Goal: Task Accomplishment & Management: Complete application form

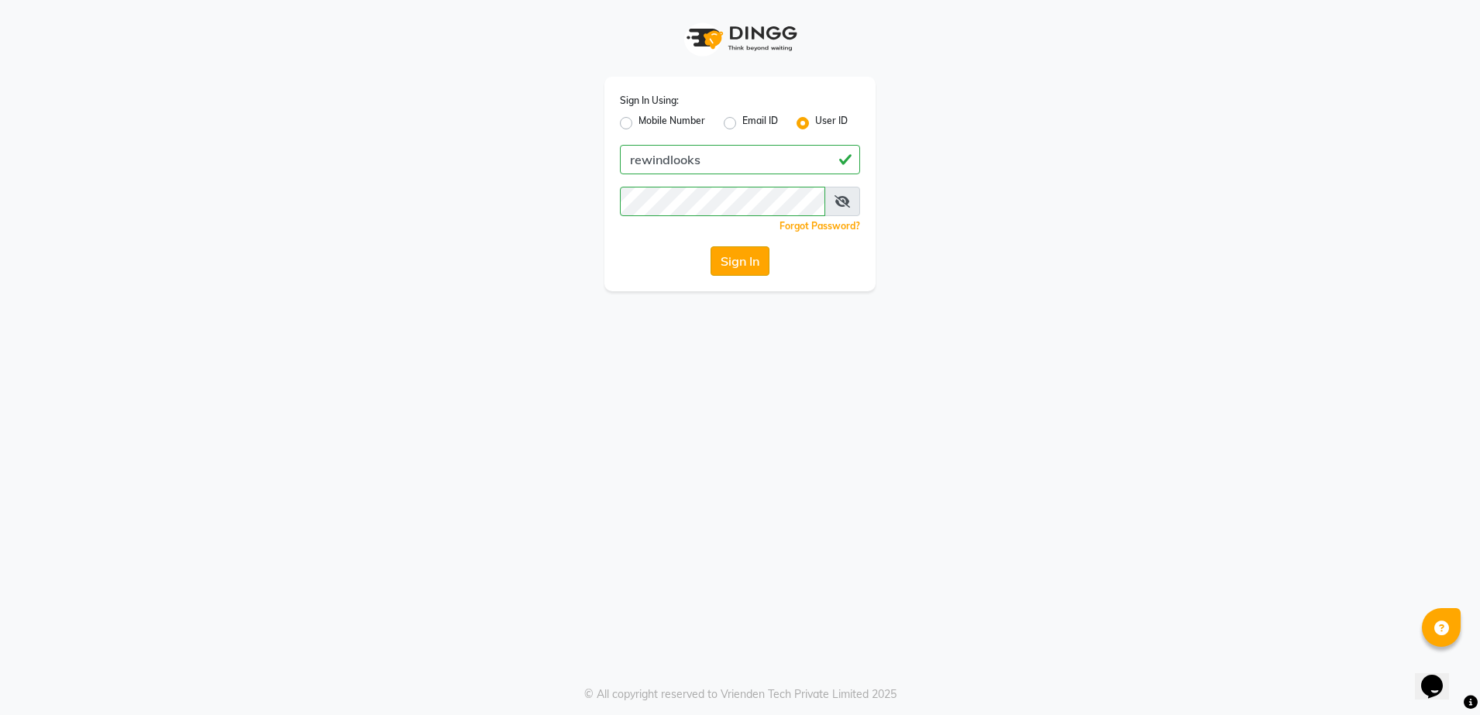
click at [745, 254] on button "Sign In" at bounding box center [740, 260] width 59 height 29
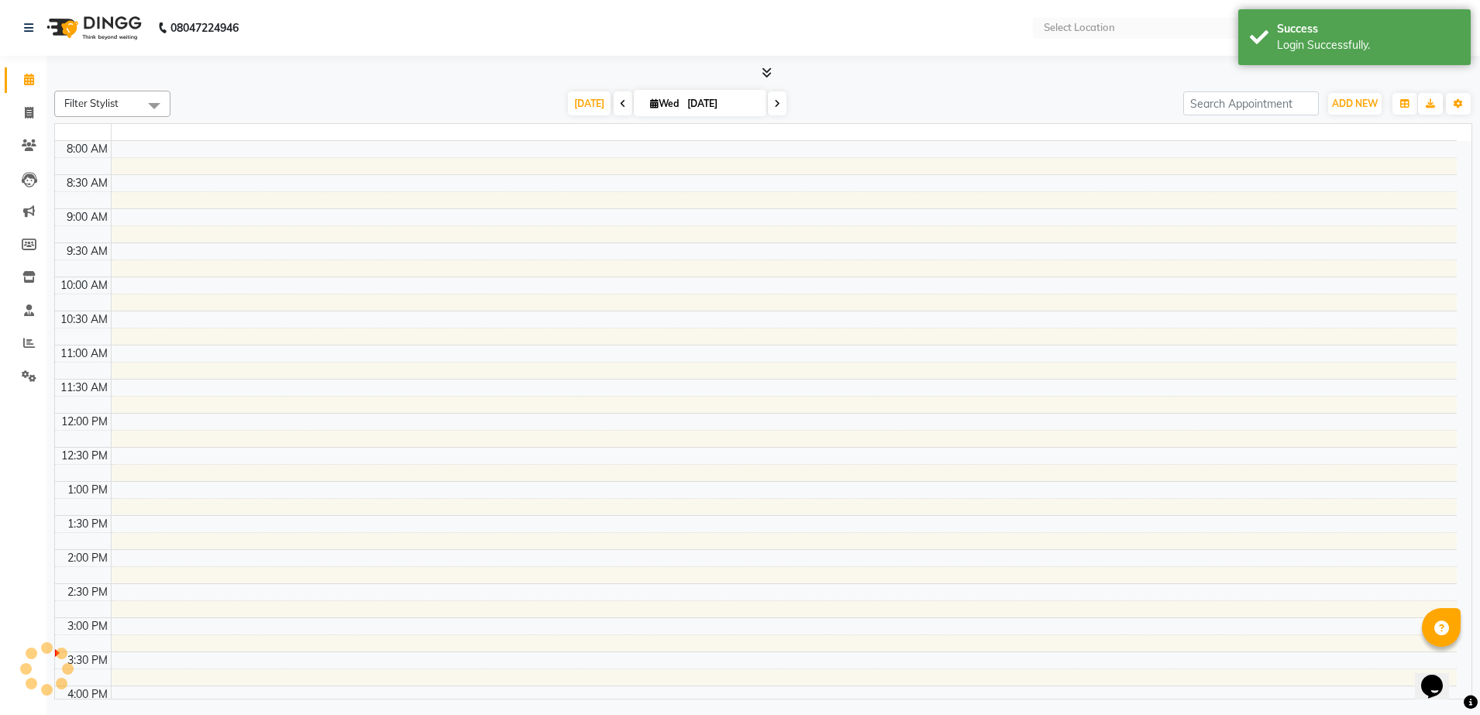
select select "en"
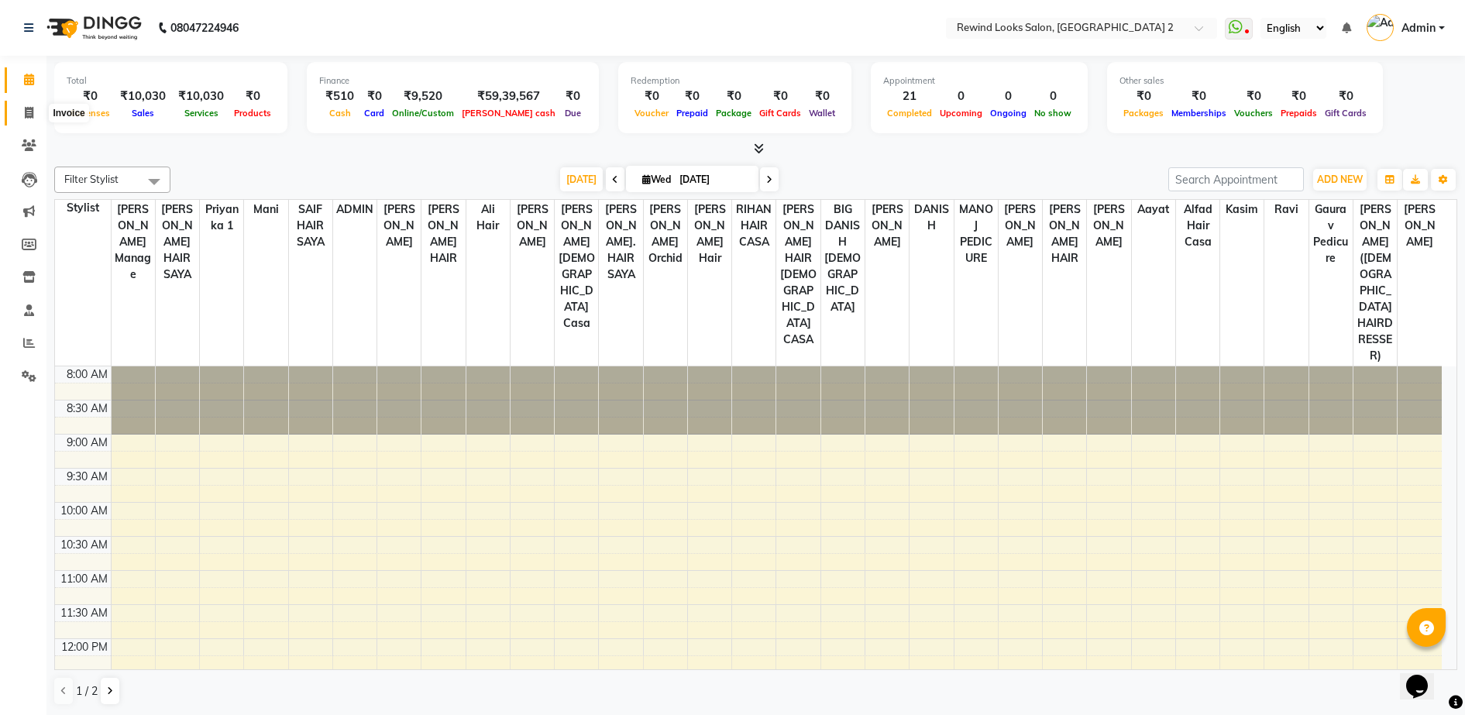
click at [25, 115] on icon at bounding box center [29, 113] width 9 height 12
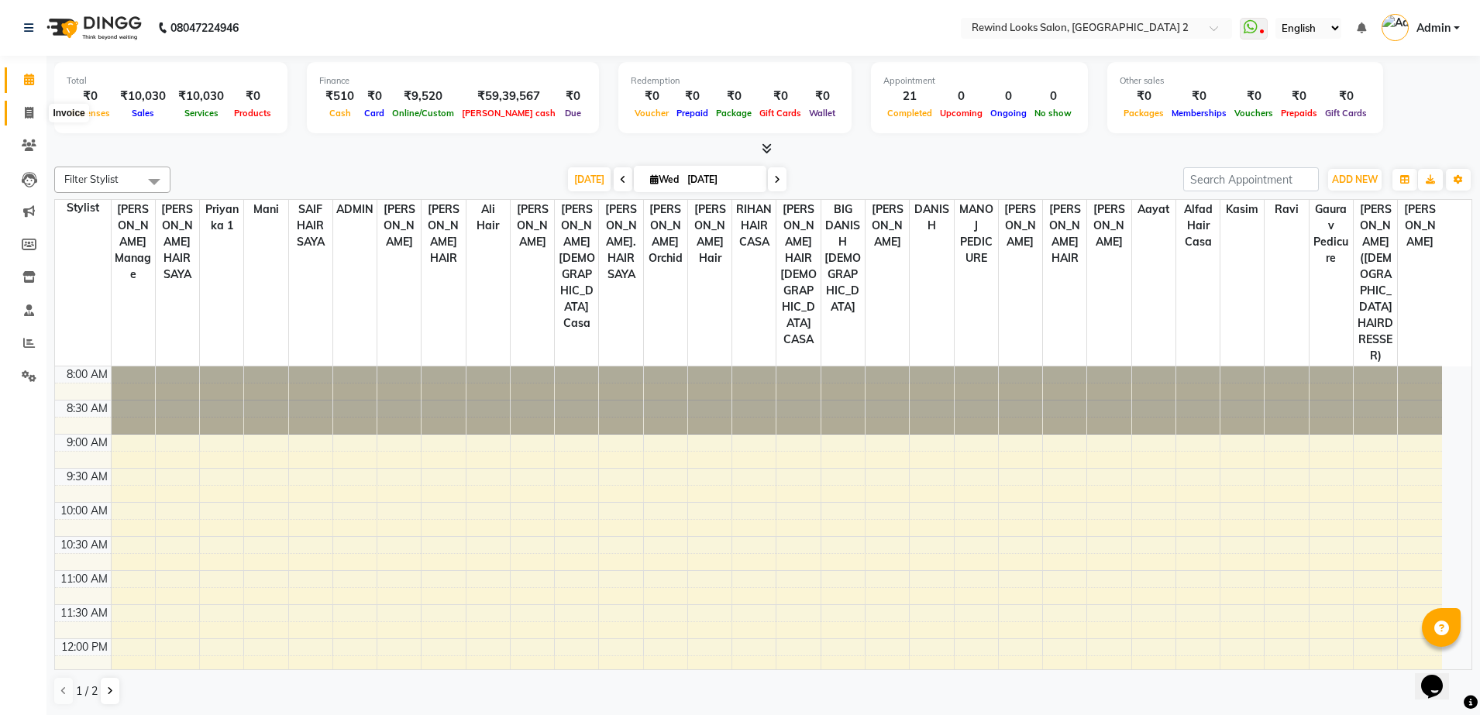
select select "4640"
select select "service"
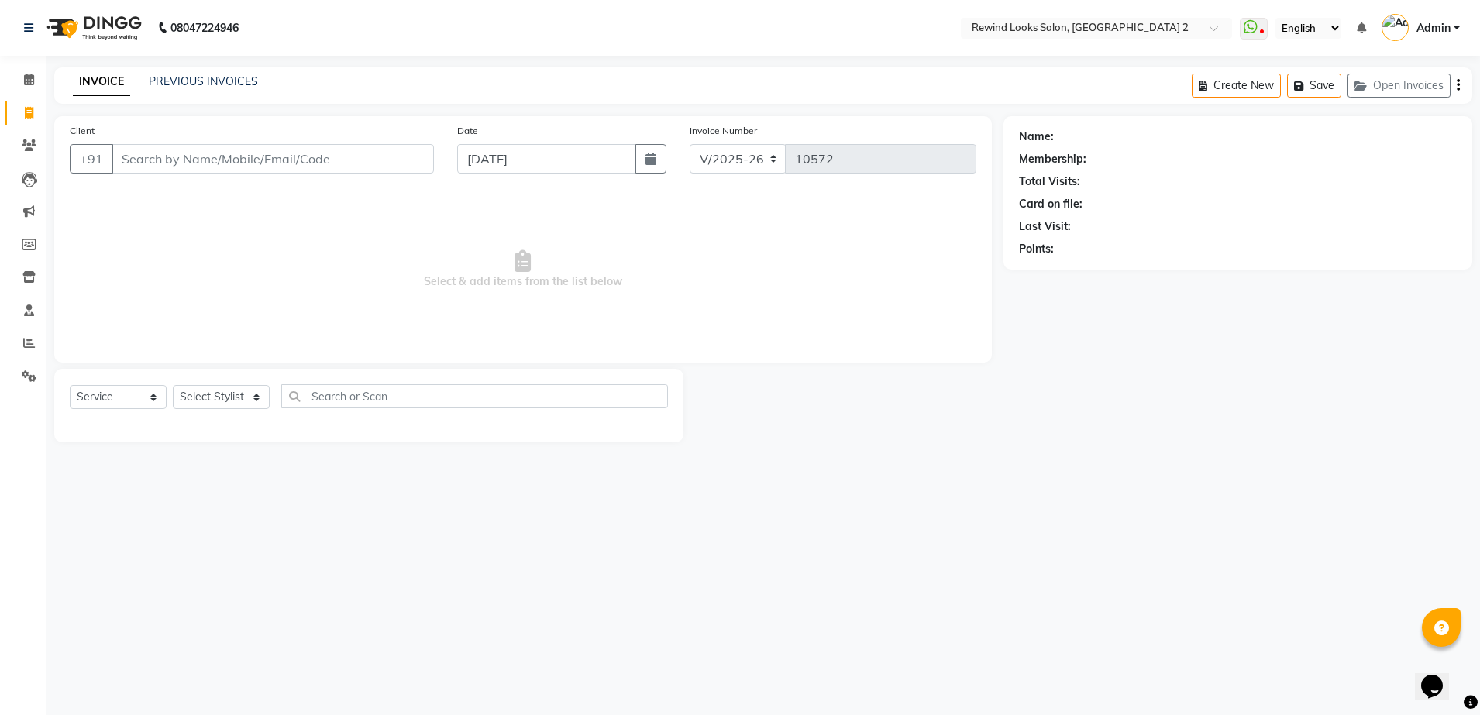
click at [198, 165] on input "Client" at bounding box center [273, 158] width 322 height 29
select select "27076"
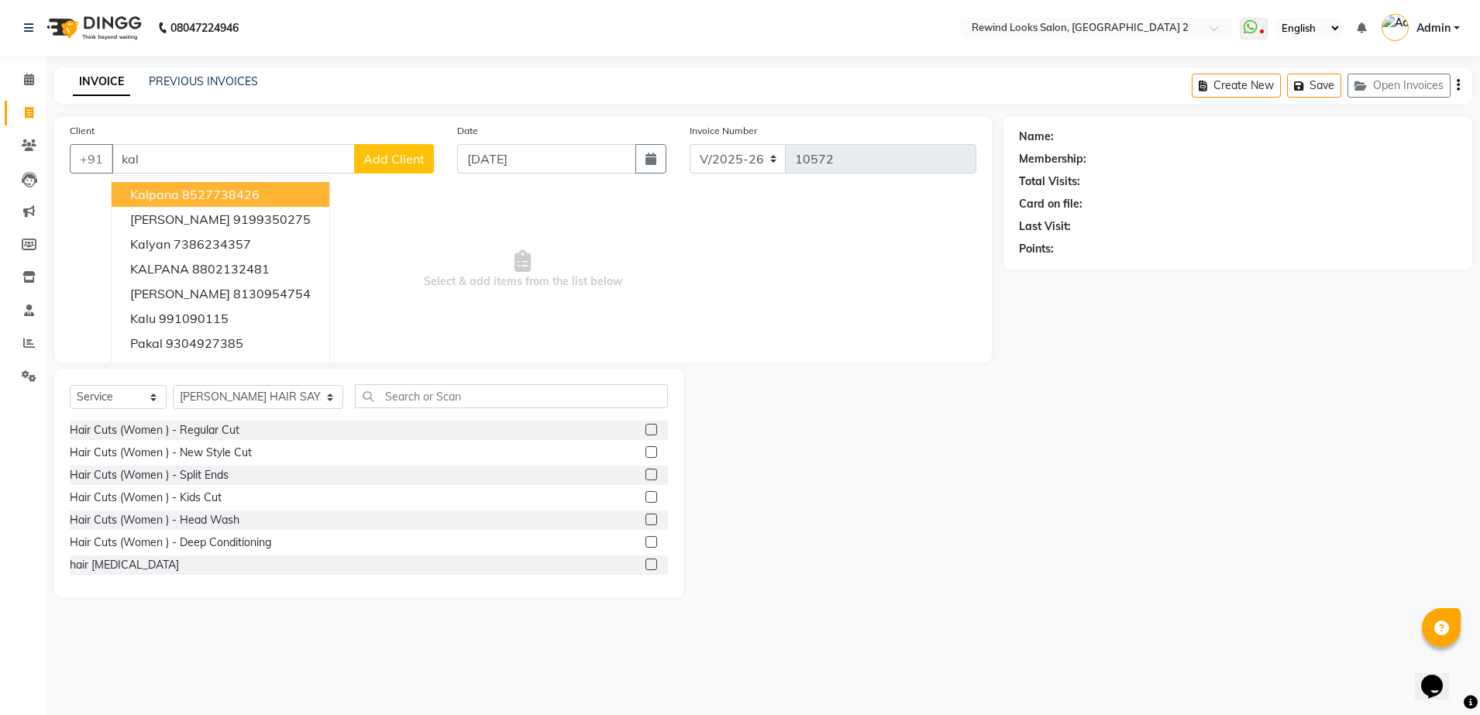
click at [194, 198] on ngb-highlight "8527738426" at bounding box center [220, 194] width 77 height 15
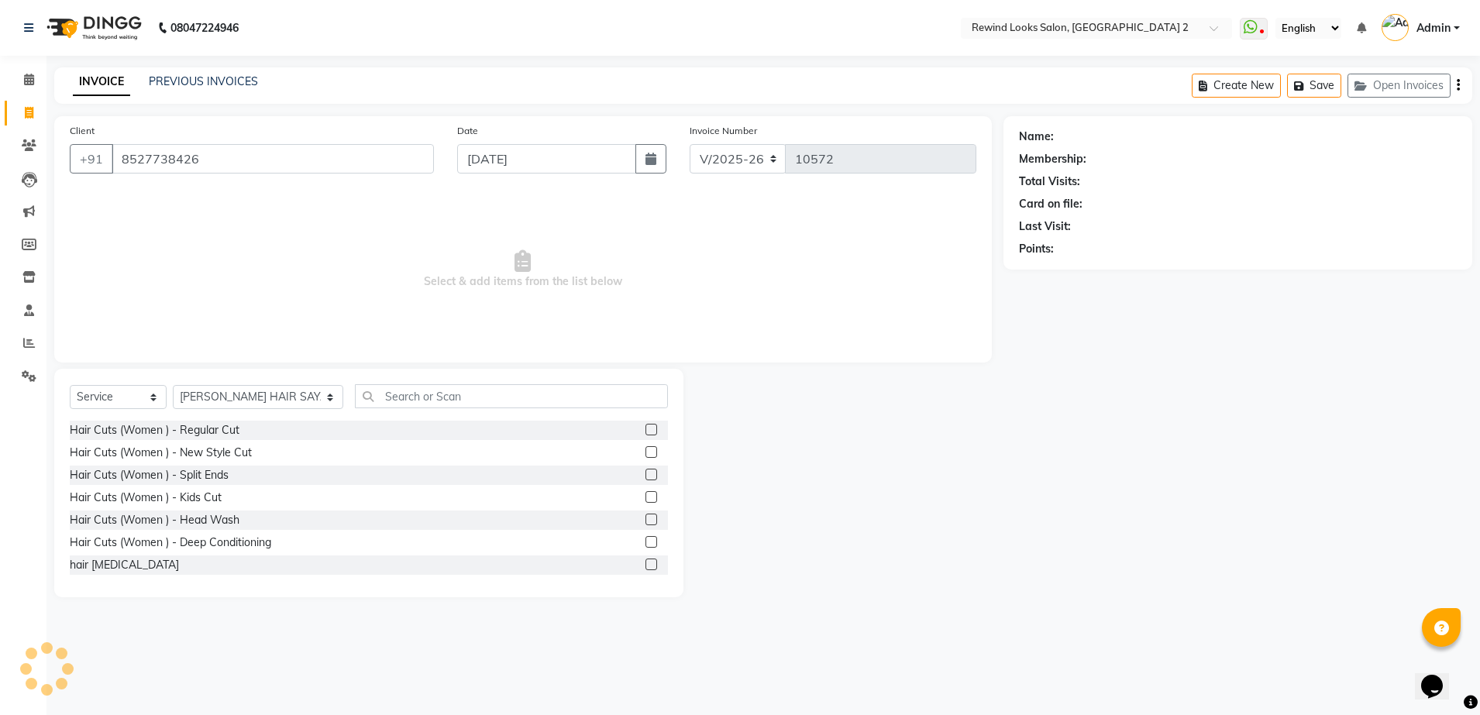
type input "8527738426"
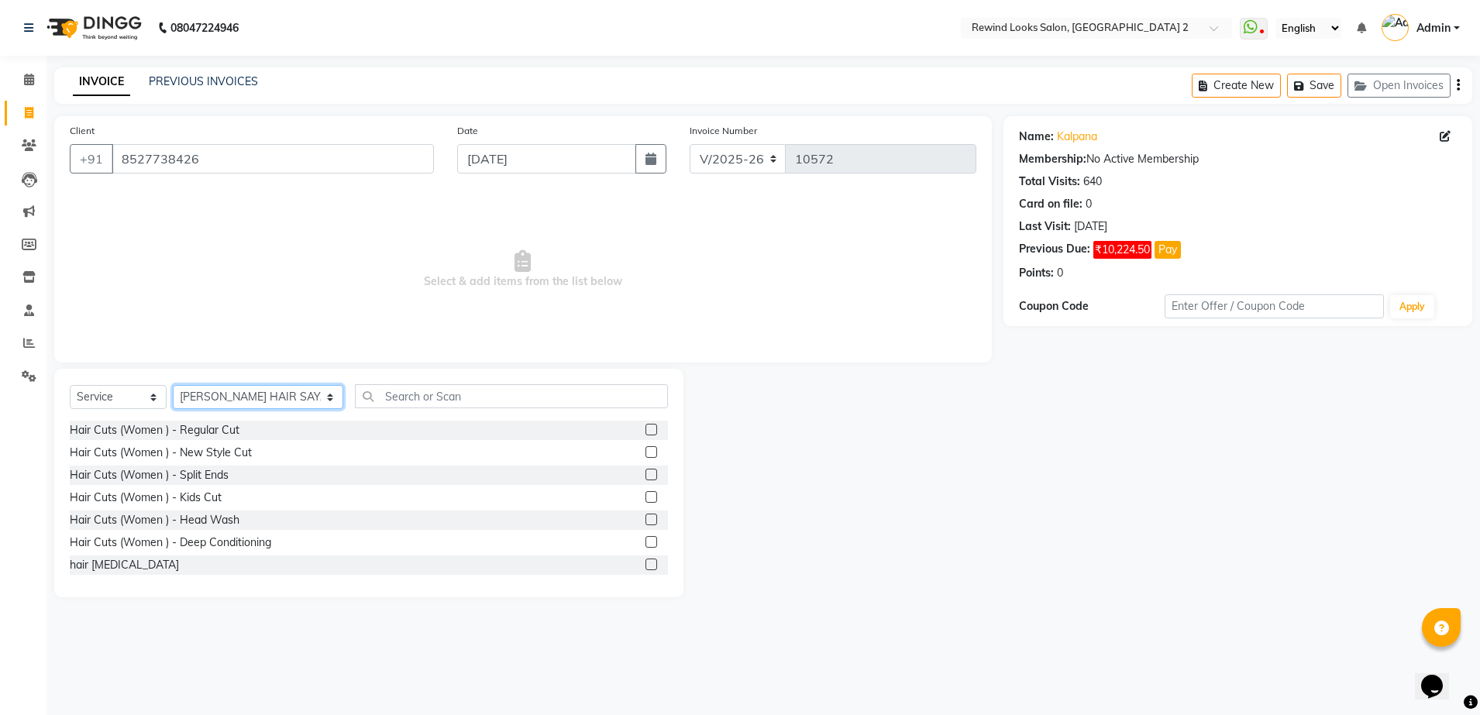
click at [205, 399] on select "Select Stylist [PERSON_NAME] aayat ADMIN Alfad hair Casa Ali Hair [PERSON_NAME]…" at bounding box center [258, 397] width 170 height 24
select select "86294"
drag, startPoint x: 390, startPoint y: 422, endPoint x: 399, endPoint y: 401, distance: 22.9
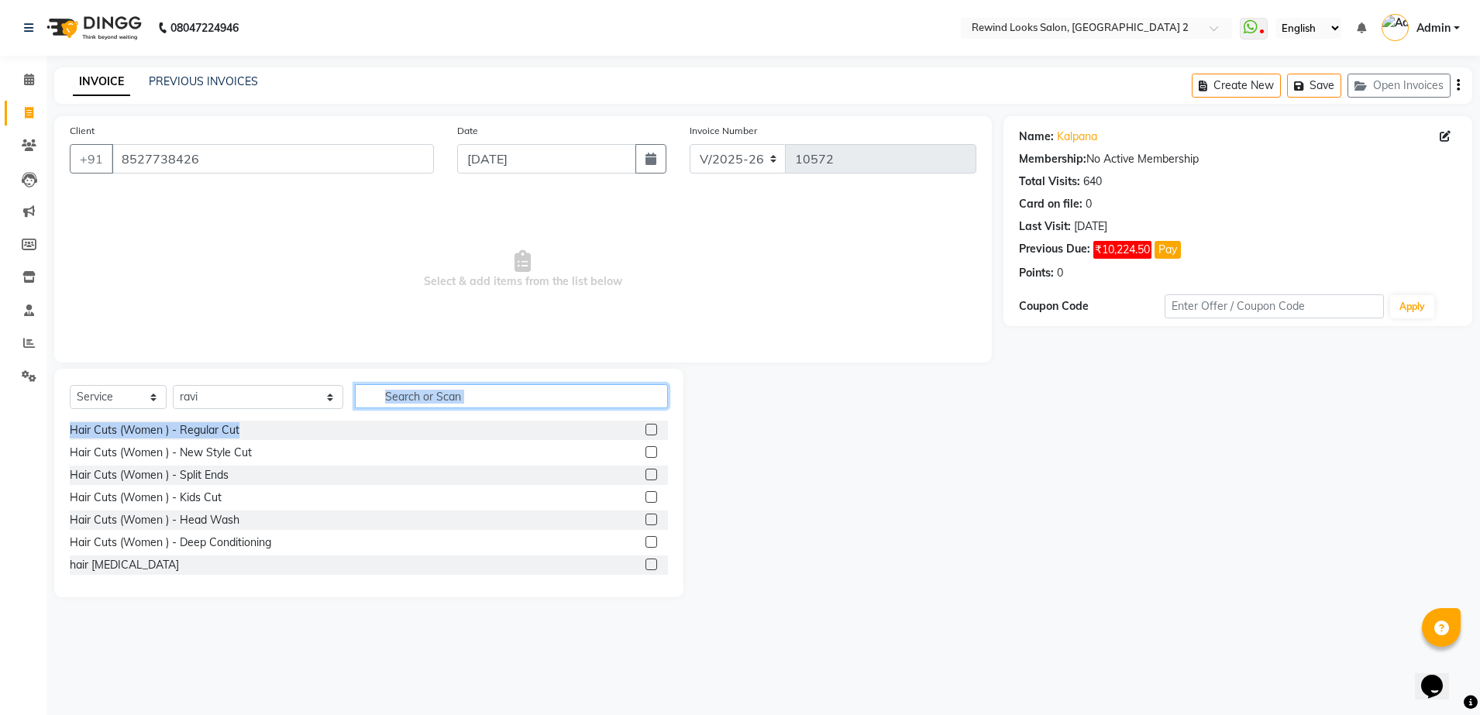
click at [399, 401] on input "text" at bounding box center [511, 396] width 313 height 24
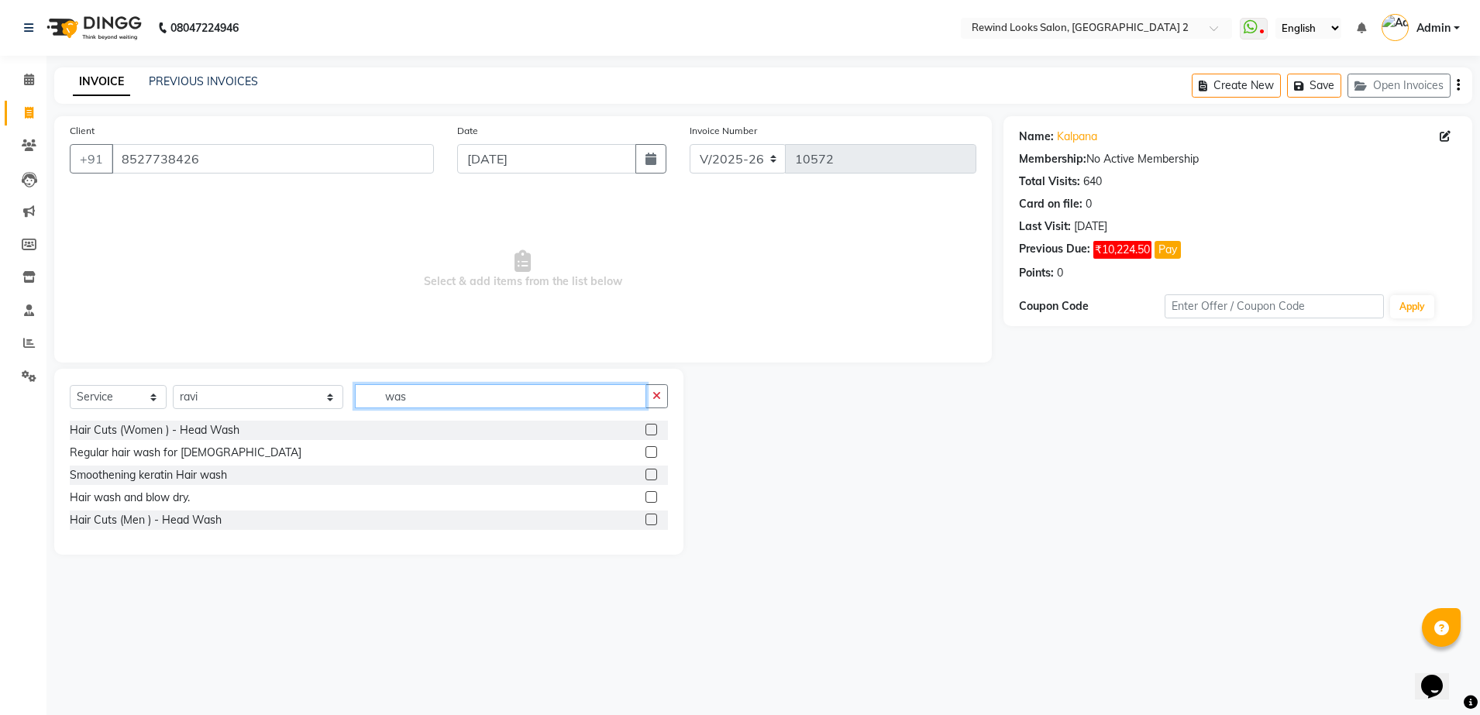
type input "was"
click at [651, 470] on label at bounding box center [651, 475] width 12 height 12
click at [651, 470] on input "checkbox" at bounding box center [650, 475] width 10 height 10
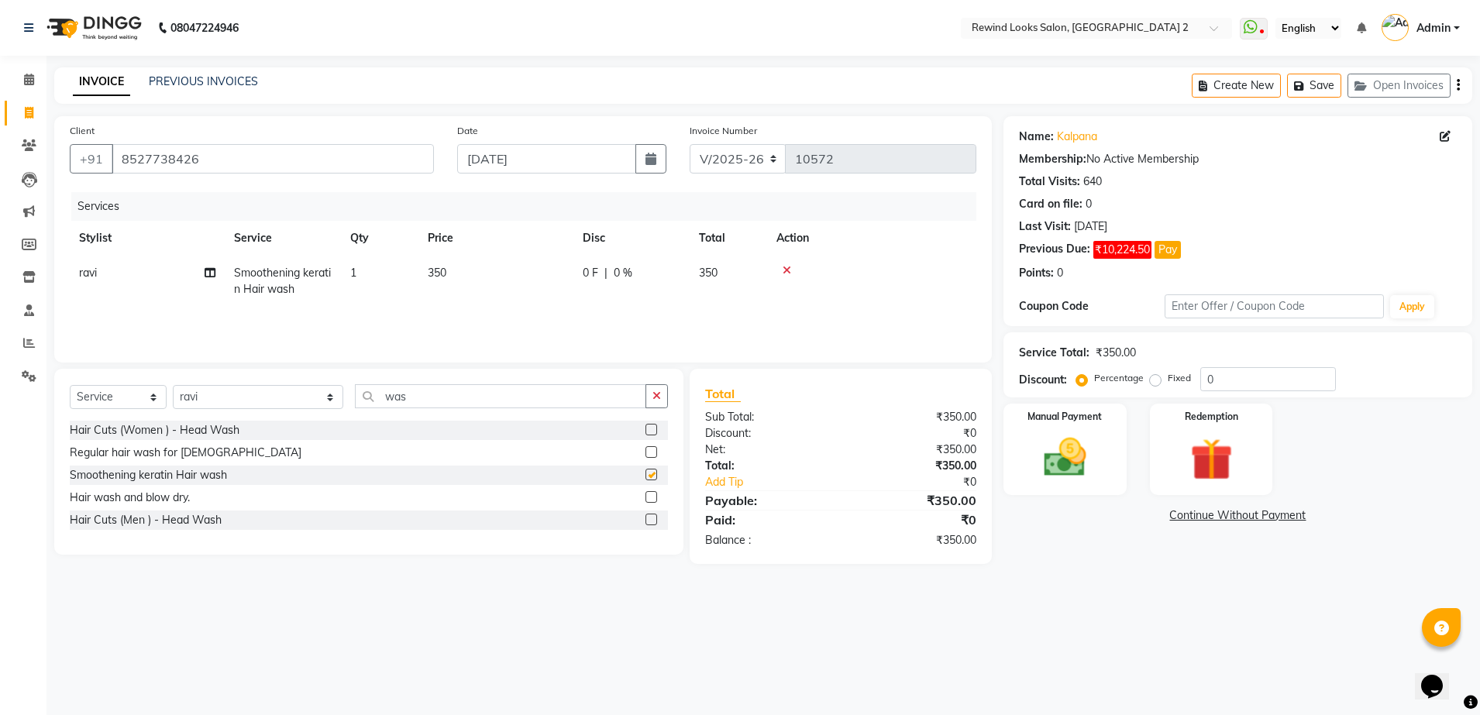
checkbox input "false"
click at [247, 391] on select "Select Stylist [PERSON_NAME] aayat ADMIN Alfad hair Casa Ali Hair [PERSON_NAME]…" at bounding box center [258, 397] width 170 height 24
select select "47089"
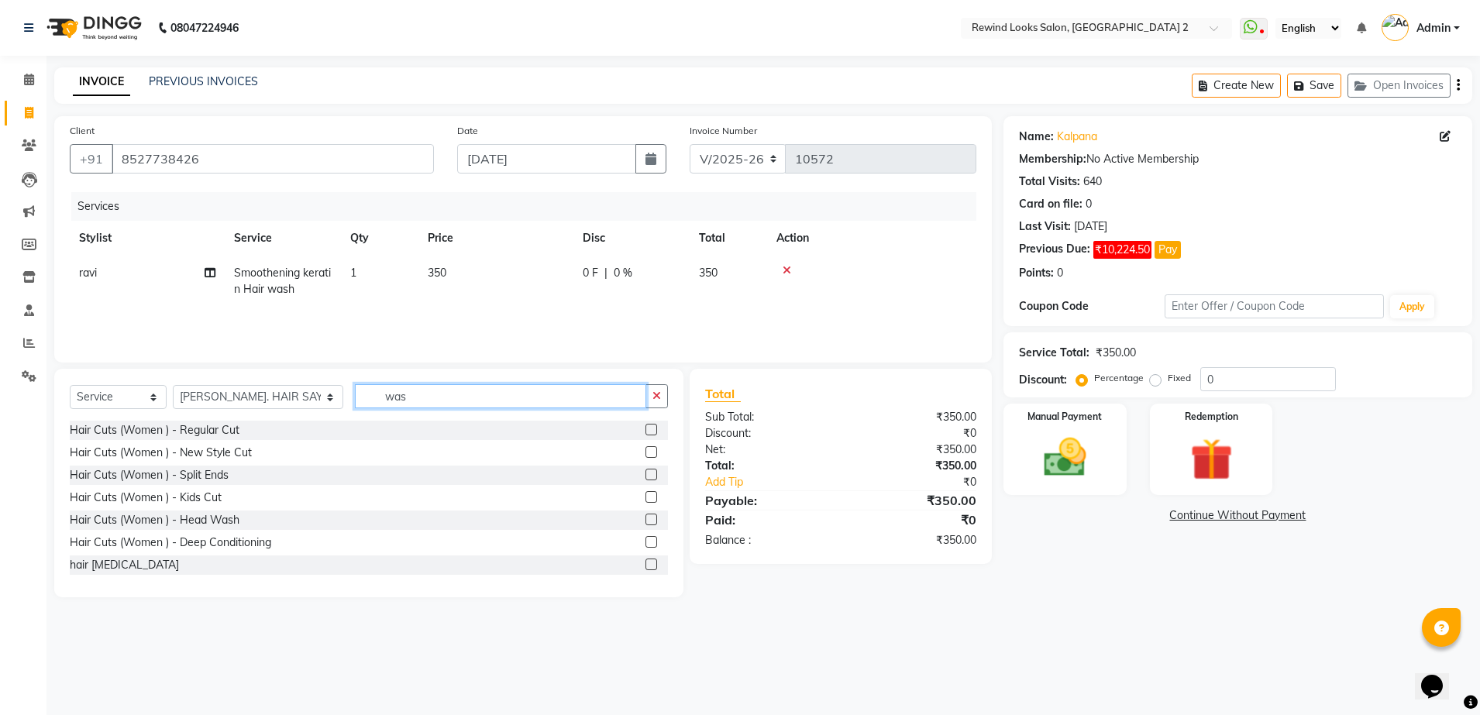
click at [432, 403] on input "was" at bounding box center [500, 396] width 291 height 24
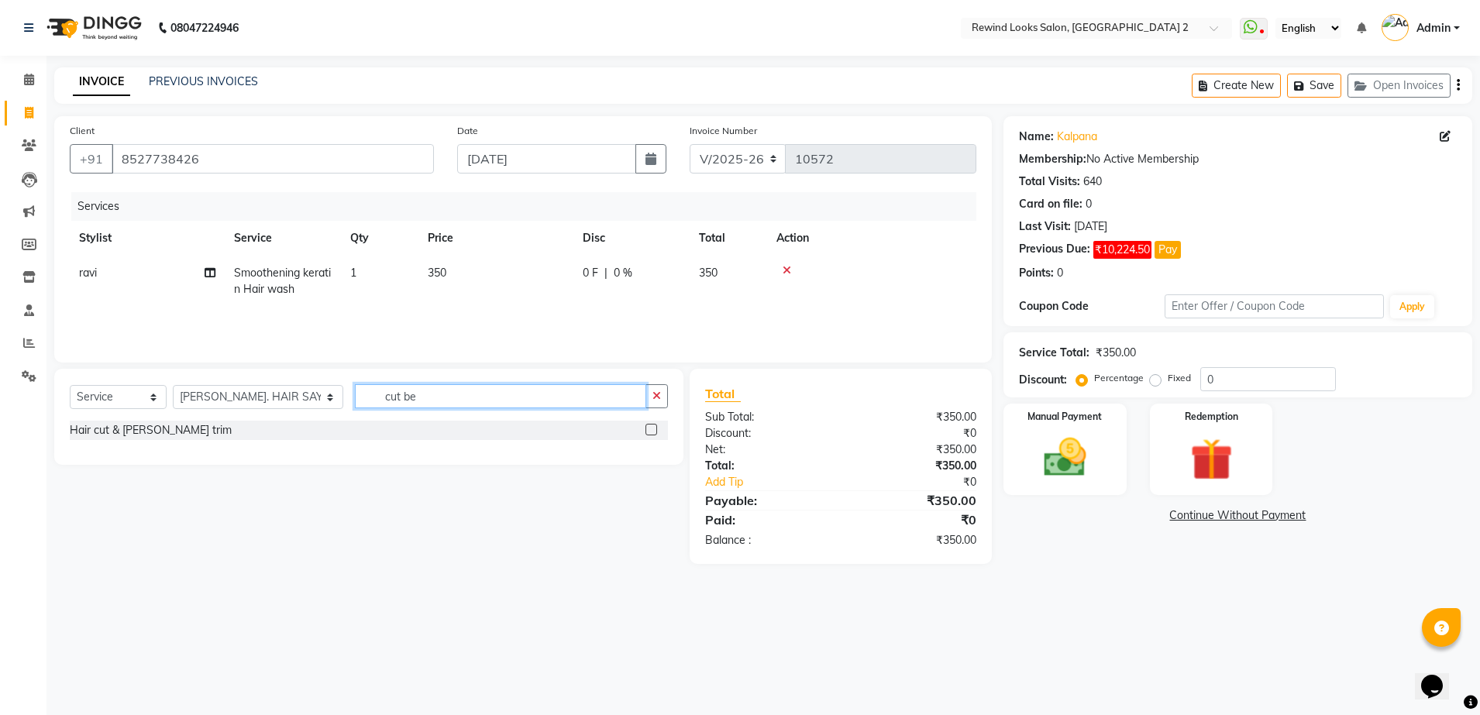
type input "cut be"
click at [650, 427] on label at bounding box center [651, 430] width 12 height 12
click at [650, 427] on input "checkbox" at bounding box center [650, 430] width 10 height 10
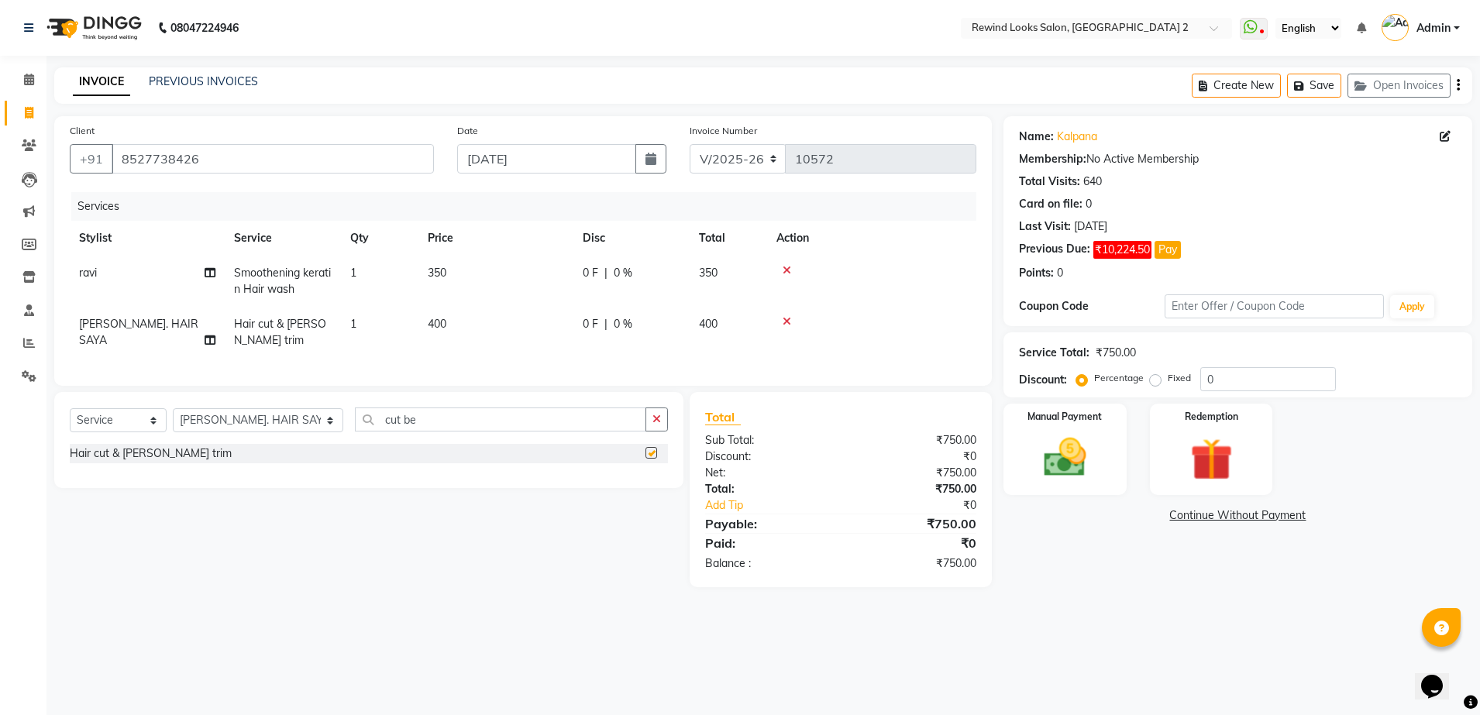
checkbox input "false"
click at [205, 432] on select "Select Stylist [PERSON_NAME] aayat ADMIN Alfad hair Casa Ali Hair [PERSON_NAME]…" at bounding box center [258, 420] width 170 height 24
select select "34649"
click at [431, 432] on input "cut be" at bounding box center [500, 420] width 291 height 24
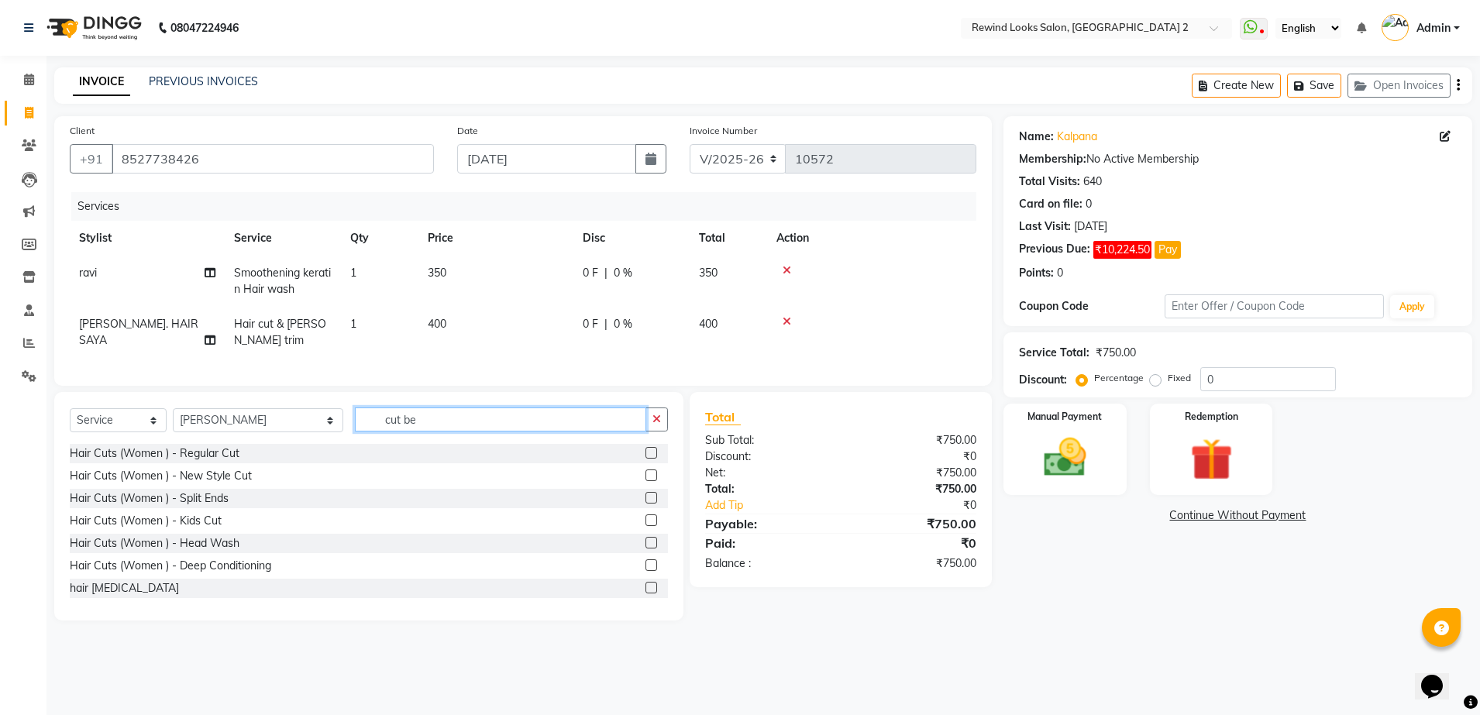
click at [431, 432] on input "cut be" at bounding box center [500, 420] width 291 height 24
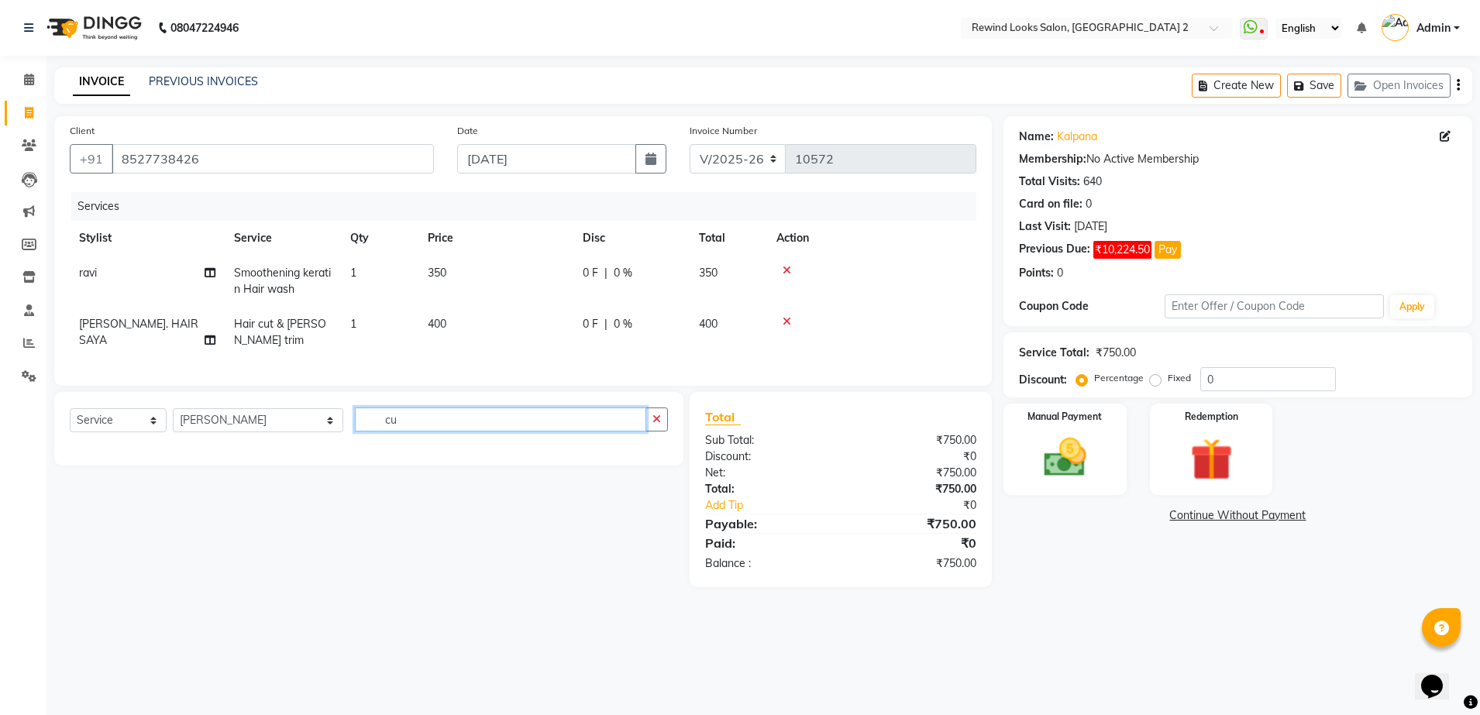
type input "c"
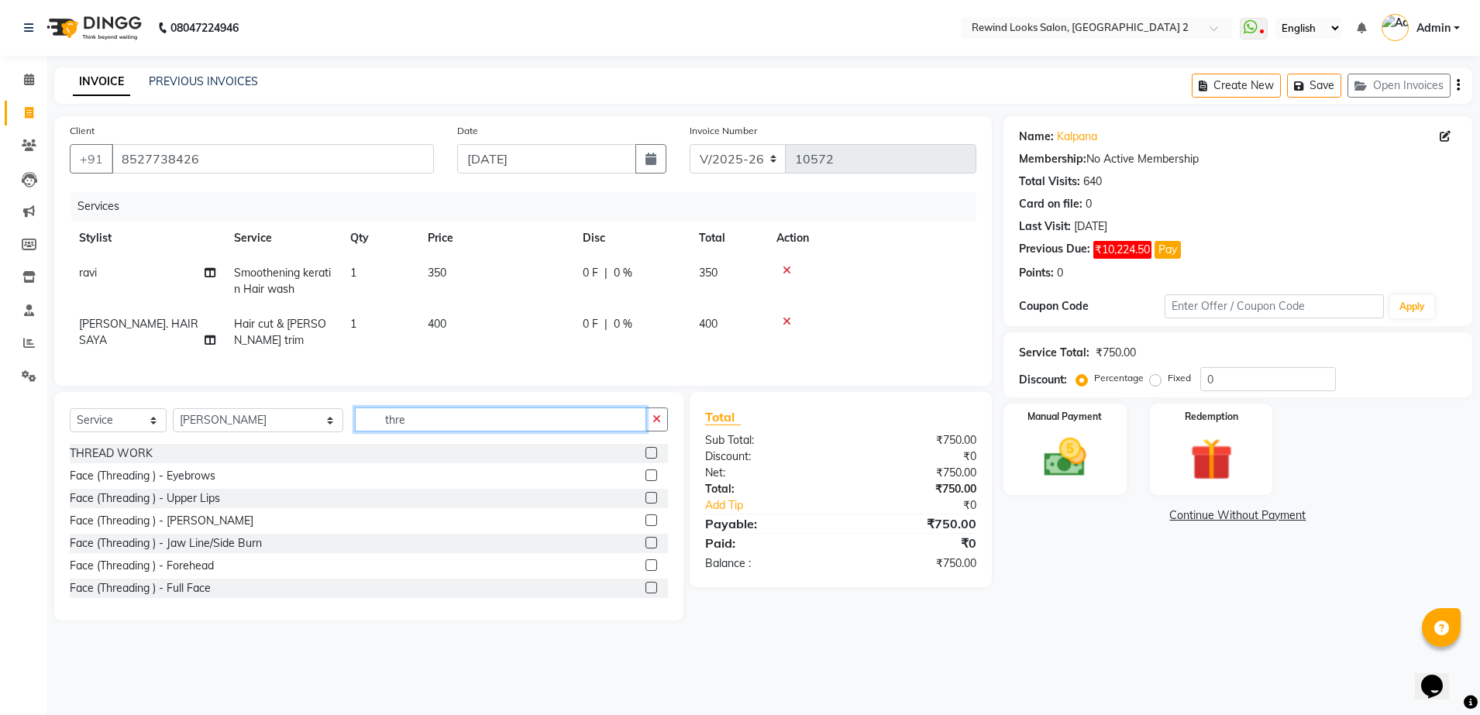
type input "thre"
click at [645, 459] on label at bounding box center [651, 453] width 12 height 12
click at [645, 459] on input "checkbox" at bounding box center [650, 454] width 10 height 10
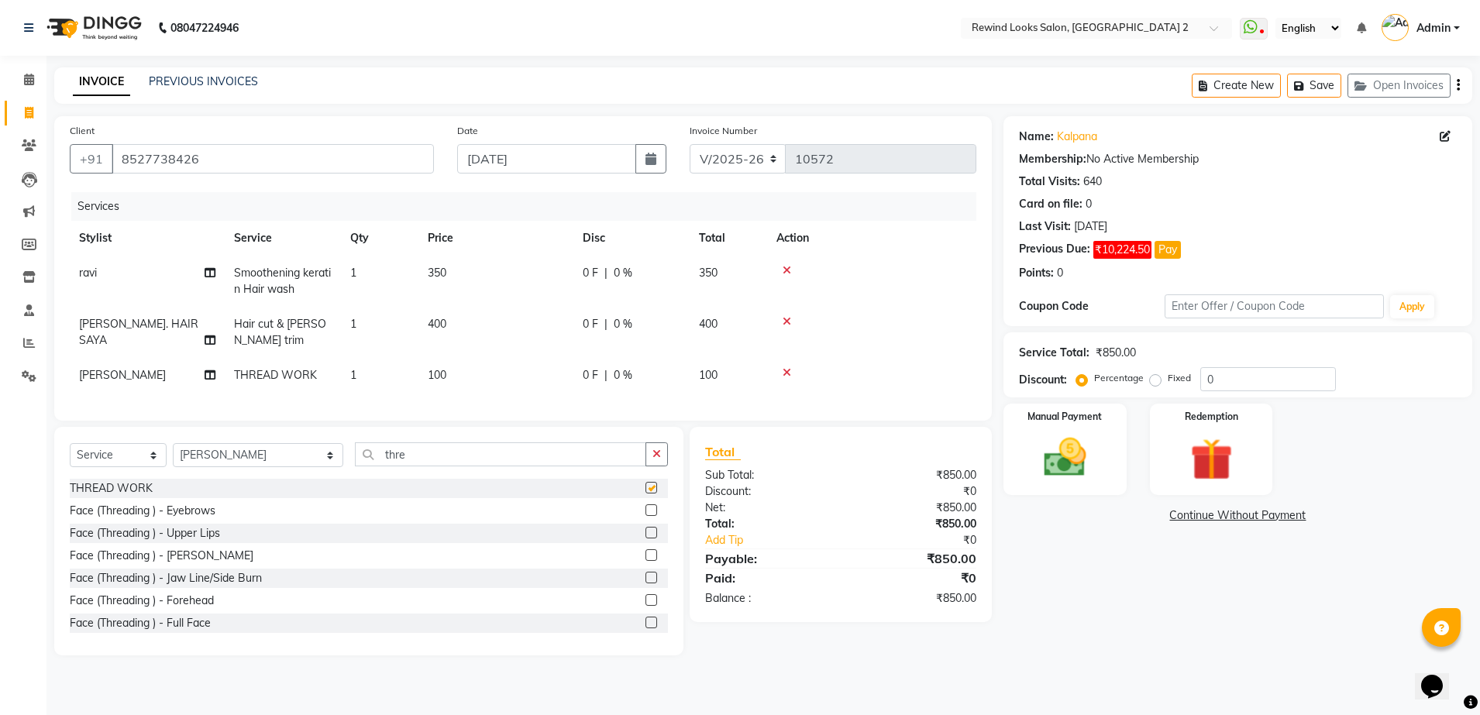
checkbox input "false"
click at [223, 467] on select "Select Stylist [PERSON_NAME] aayat ADMIN Alfad hair Casa Ali Hair [PERSON_NAME]…" at bounding box center [258, 455] width 170 height 24
select select "87740"
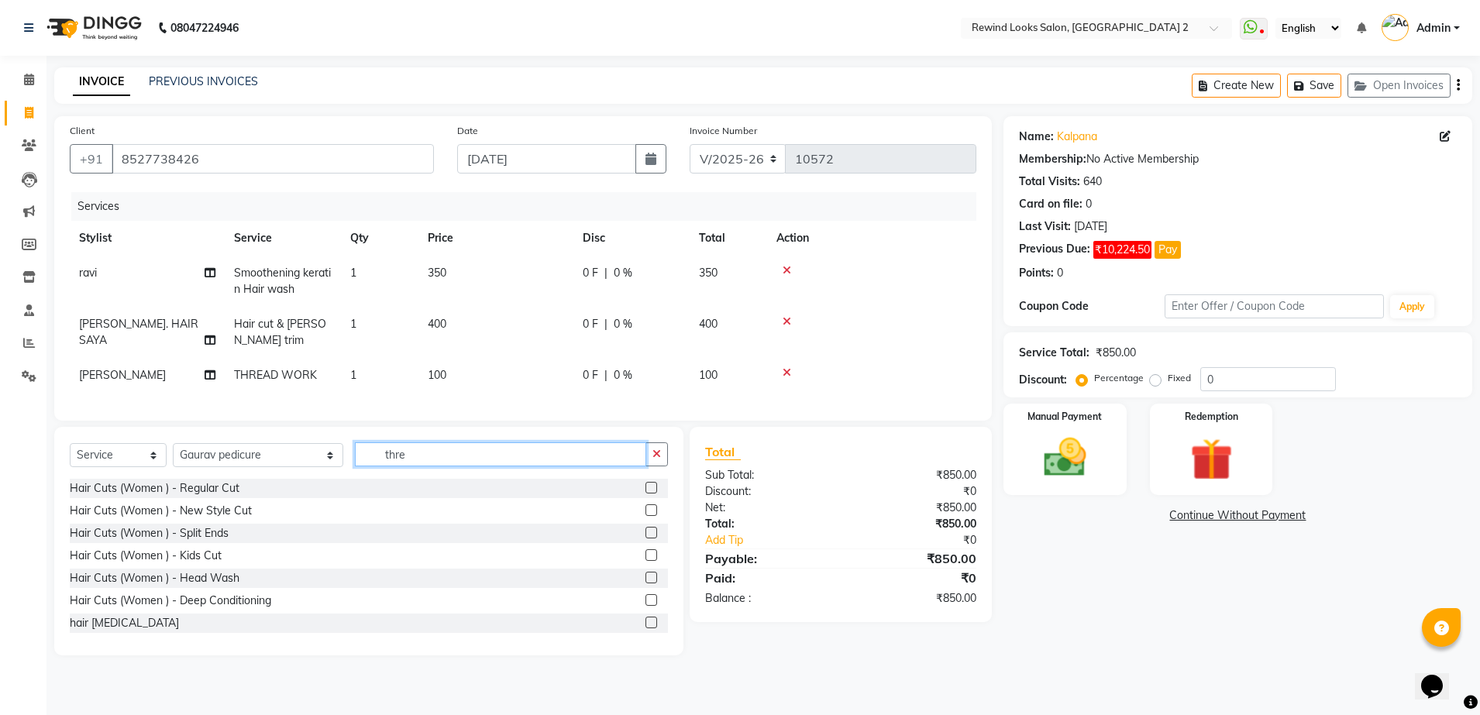
click at [390, 466] on input "thre" at bounding box center [500, 454] width 291 height 24
click at [390, 466] on input "s" at bounding box center [500, 454] width 291 height 24
type input "pa"
click at [645, 498] on div at bounding box center [656, 488] width 22 height 19
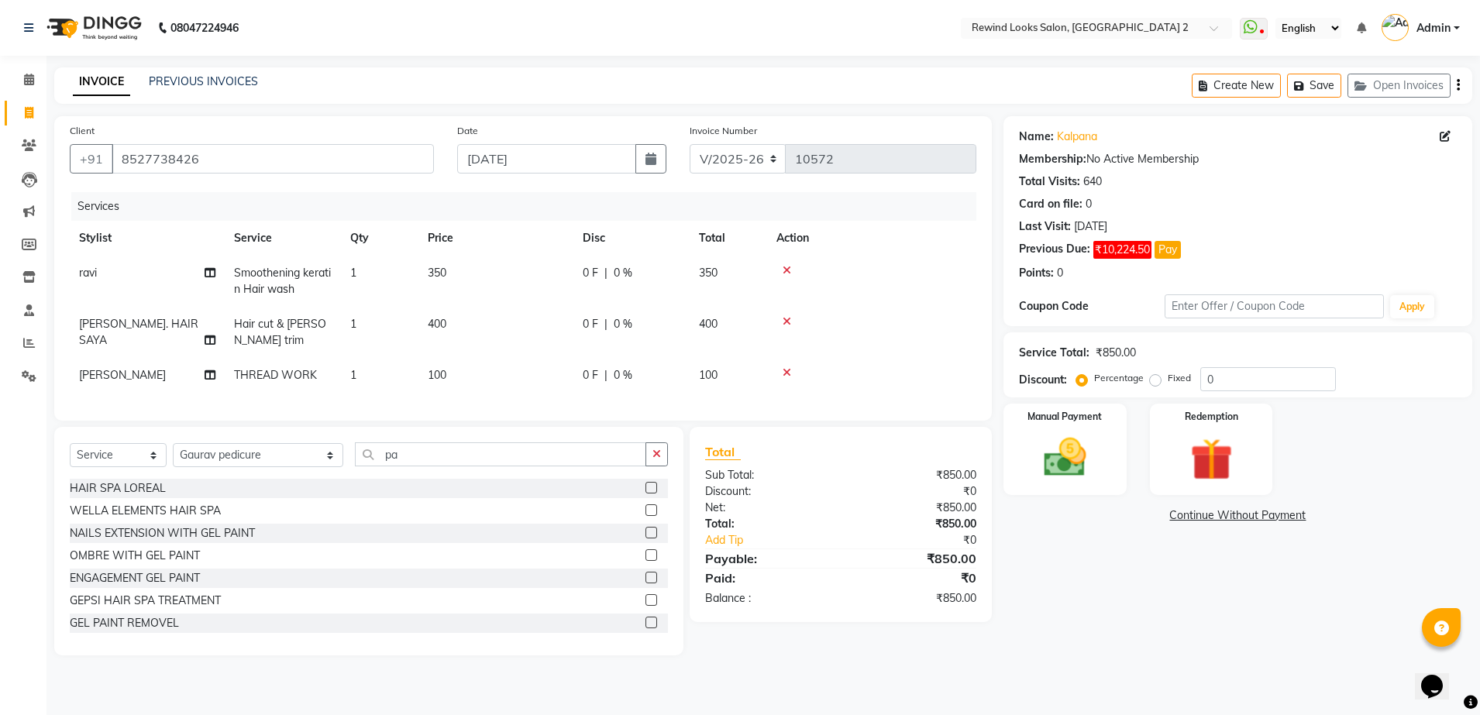
click at [645, 494] on label at bounding box center [651, 488] width 12 height 12
click at [645, 494] on input "checkbox" at bounding box center [650, 489] width 10 height 10
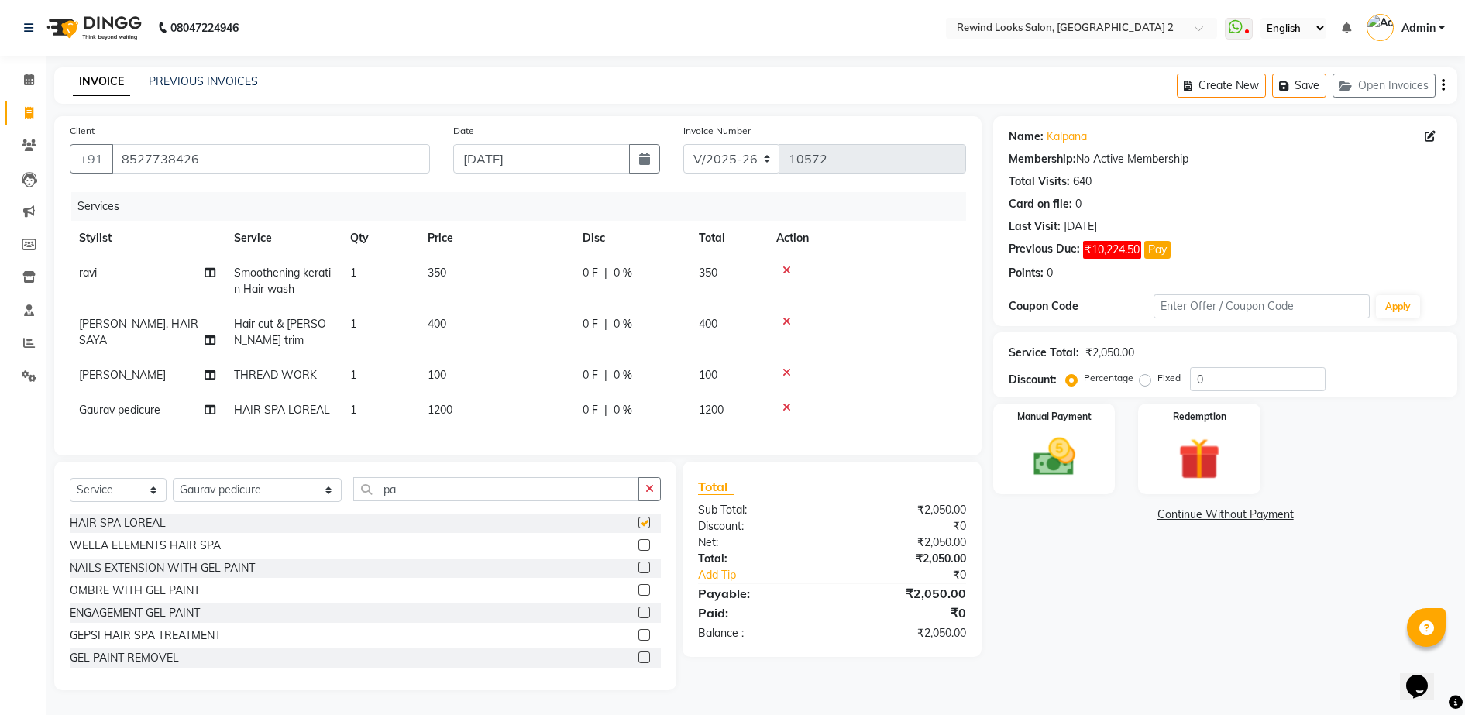
checkbox input "false"
click at [526, 401] on td "1200" at bounding box center [495, 410] width 155 height 35
select select "87740"
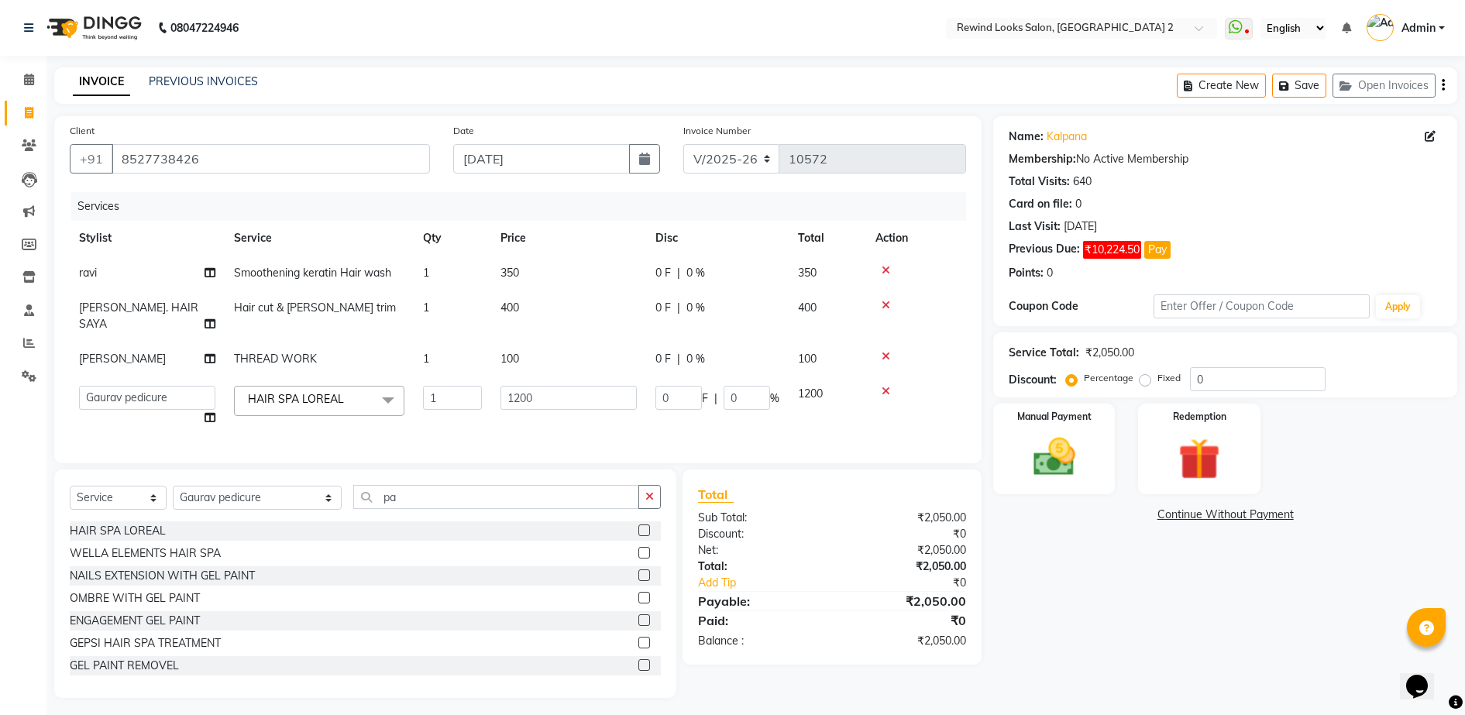
click at [526, 401] on td "1200" at bounding box center [568, 406] width 155 height 59
click at [553, 386] on input "1200" at bounding box center [569, 398] width 136 height 24
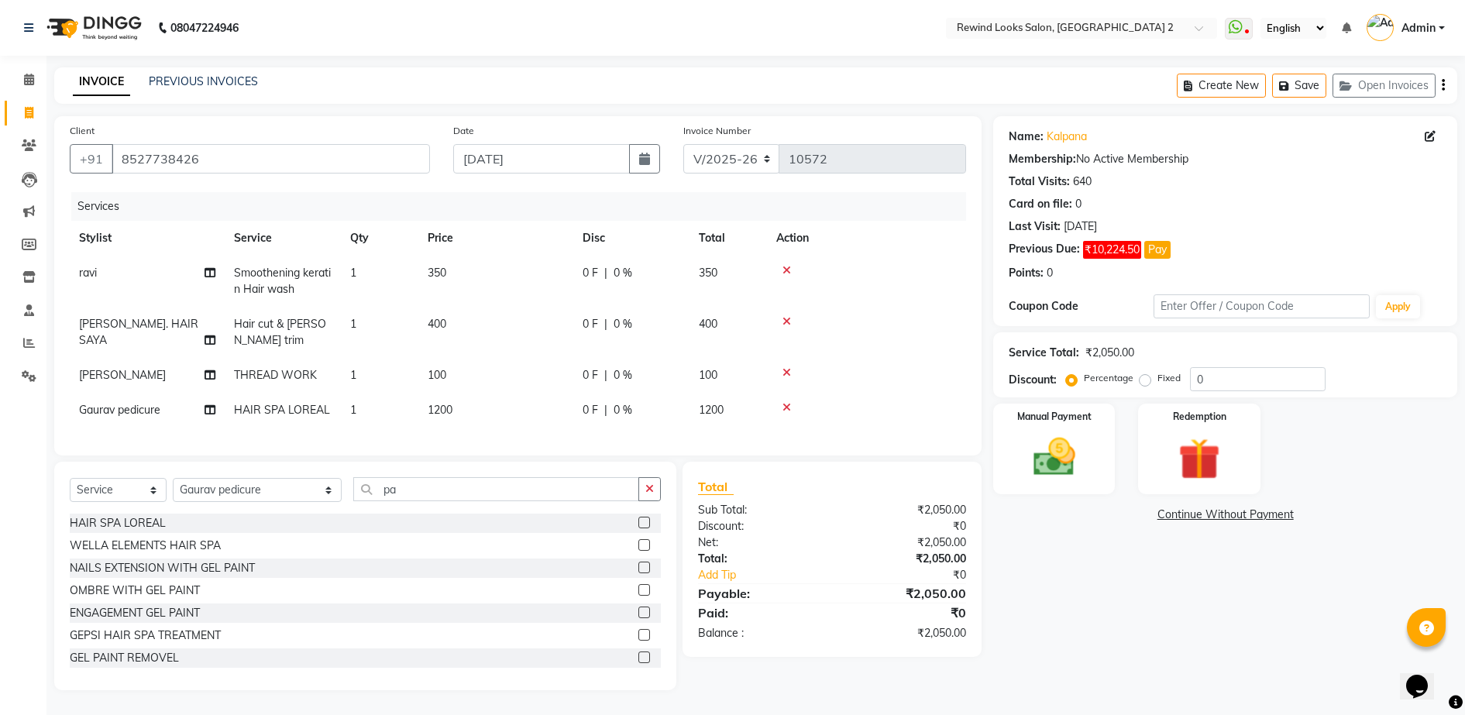
click at [535, 417] on td "1200" at bounding box center [495, 410] width 155 height 35
select select "87740"
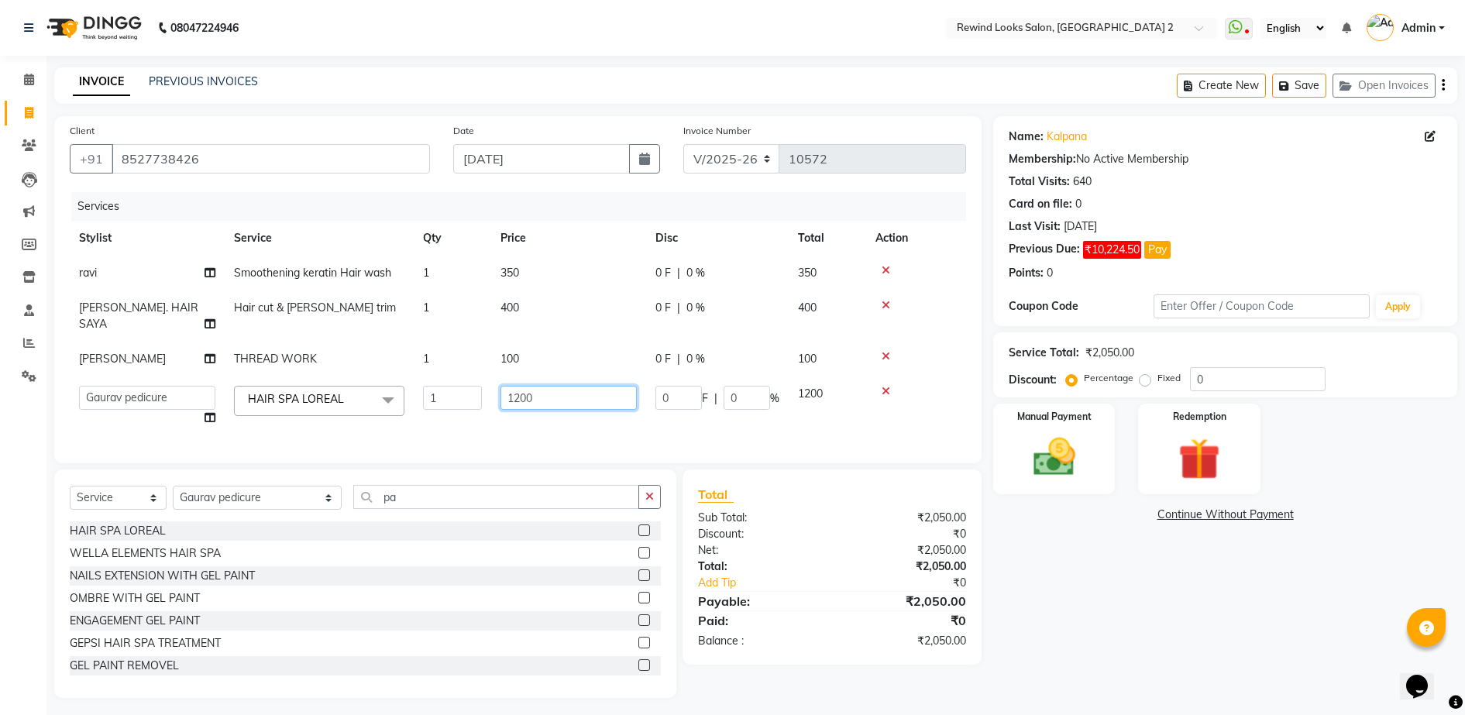
click at [566, 386] on input "1200" at bounding box center [569, 398] width 136 height 24
type input "1500"
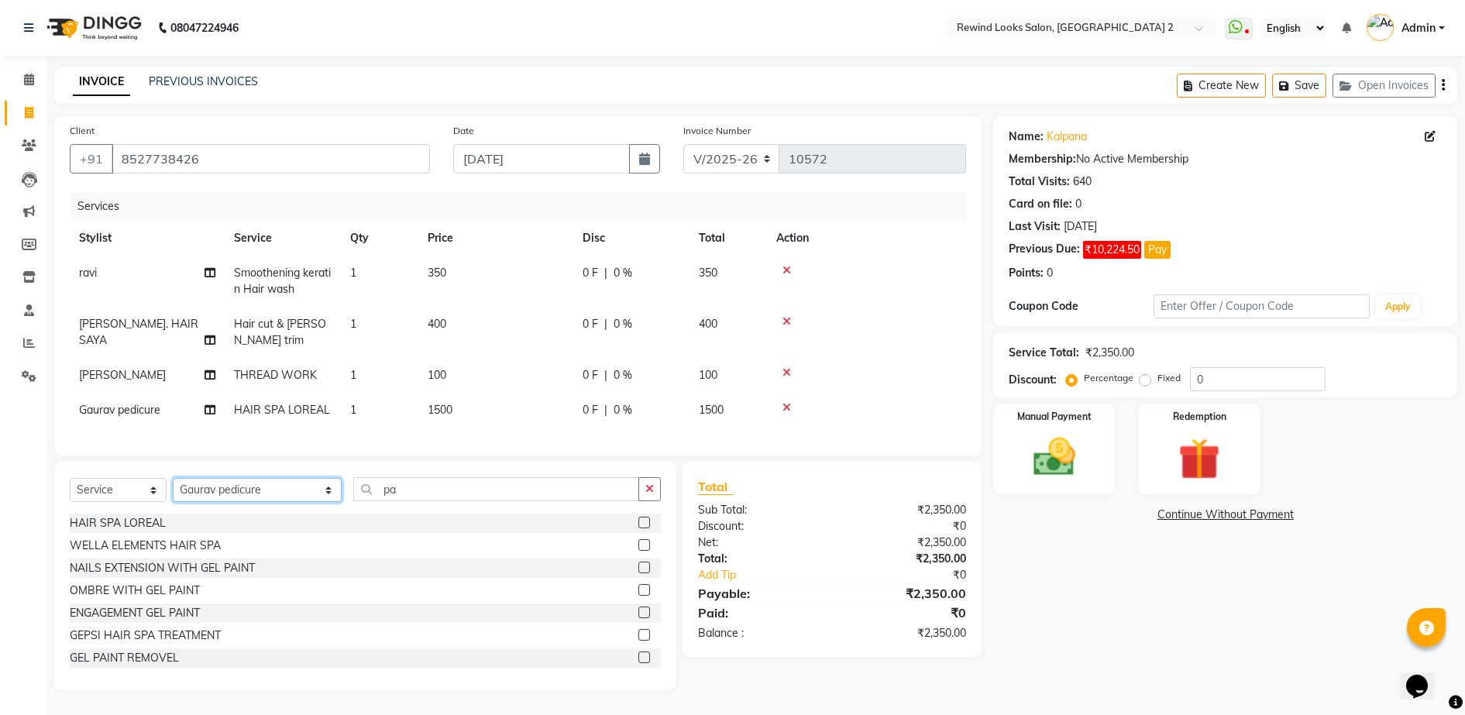
click at [250, 490] on div "Select Service Product Membership Package Voucher Prepaid Gift Card Select Styl…" at bounding box center [365, 576] width 622 height 229
click at [495, 373] on td "100" at bounding box center [495, 375] width 155 height 35
select select "34649"
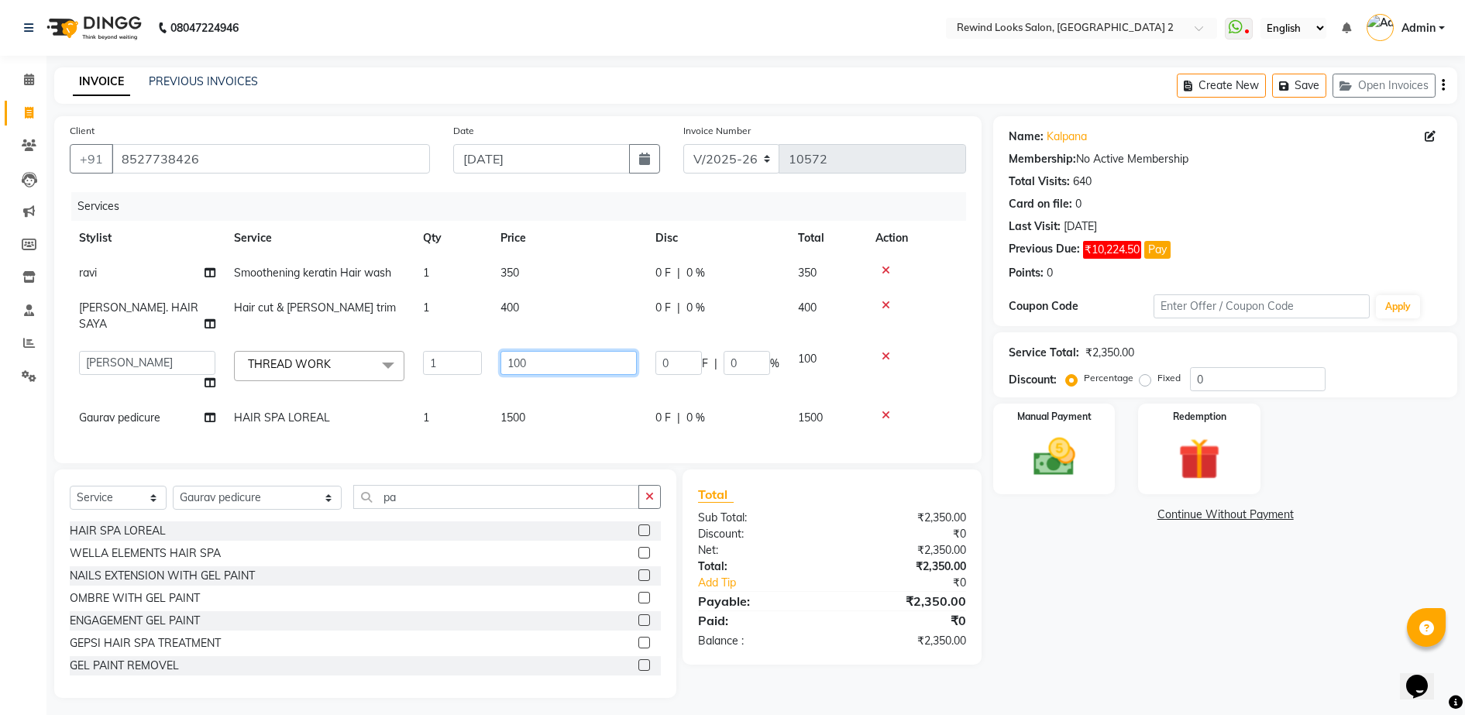
click at [552, 351] on input "100" at bounding box center [569, 363] width 136 height 24
type input "1262"
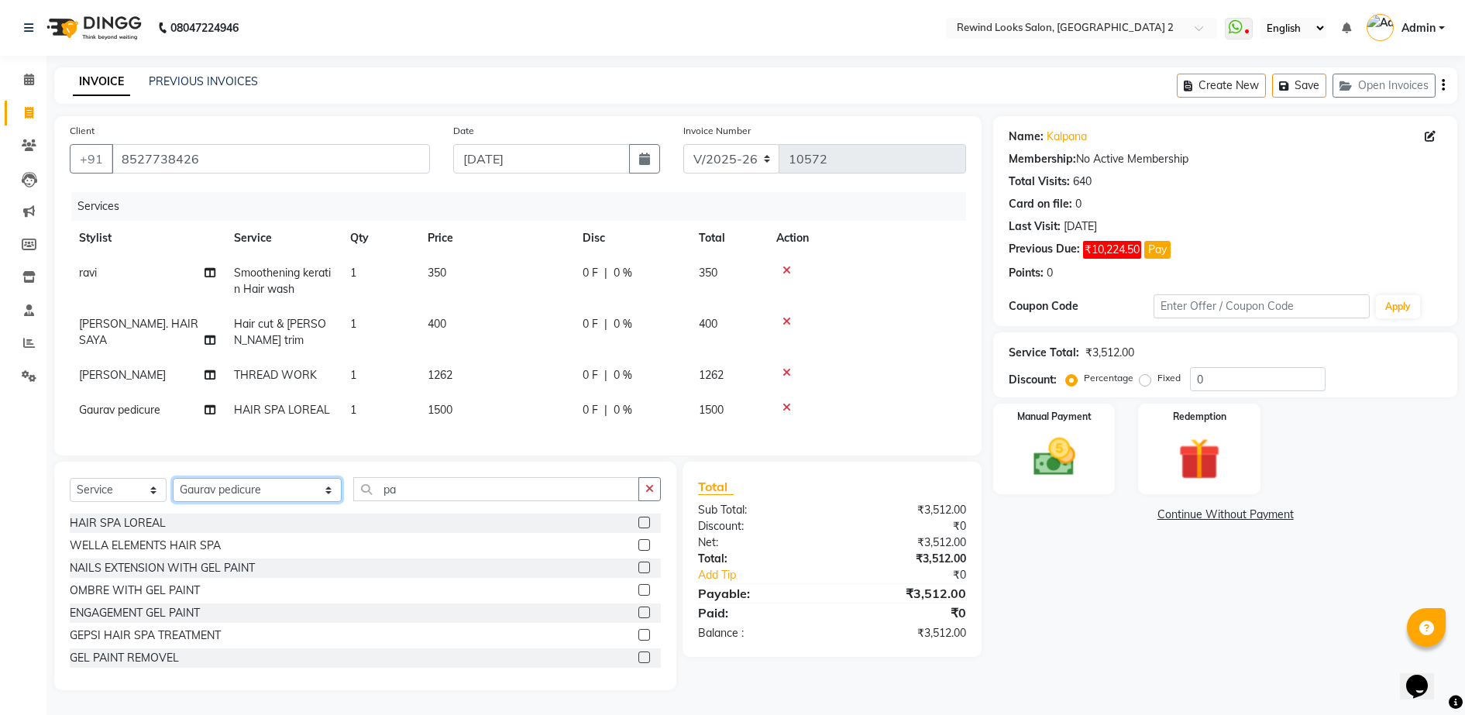
click at [232, 487] on div "Select Service Product Membership Package Voucher Prepaid Gift Card Select Styl…" at bounding box center [365, 576] width 622 height 229
drag, startPoint x: 231, startPoint y: 508, endPoint x: 219, endPoint y: 506, distance: 12.6
click at [219, 502] on select "Select Stylist [PERSON_NAME] aayat ADMIN Alfad hair Casa Ali Hair [PERSON_NAME]…" at bounding box center [257, 490] width 169 height 24
select select "74475"
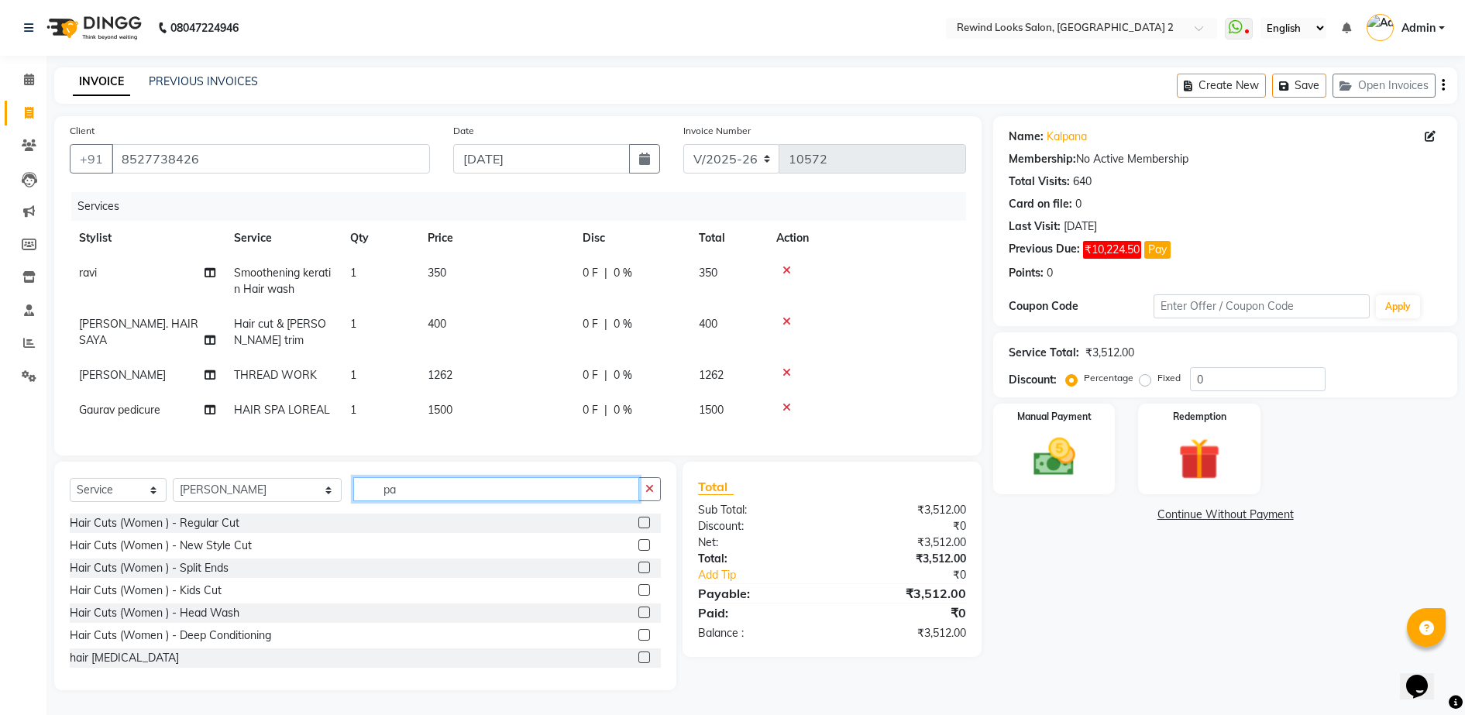
click at [379, 501] on input "pa" at bounding box center [496, 489] width 286 height 24
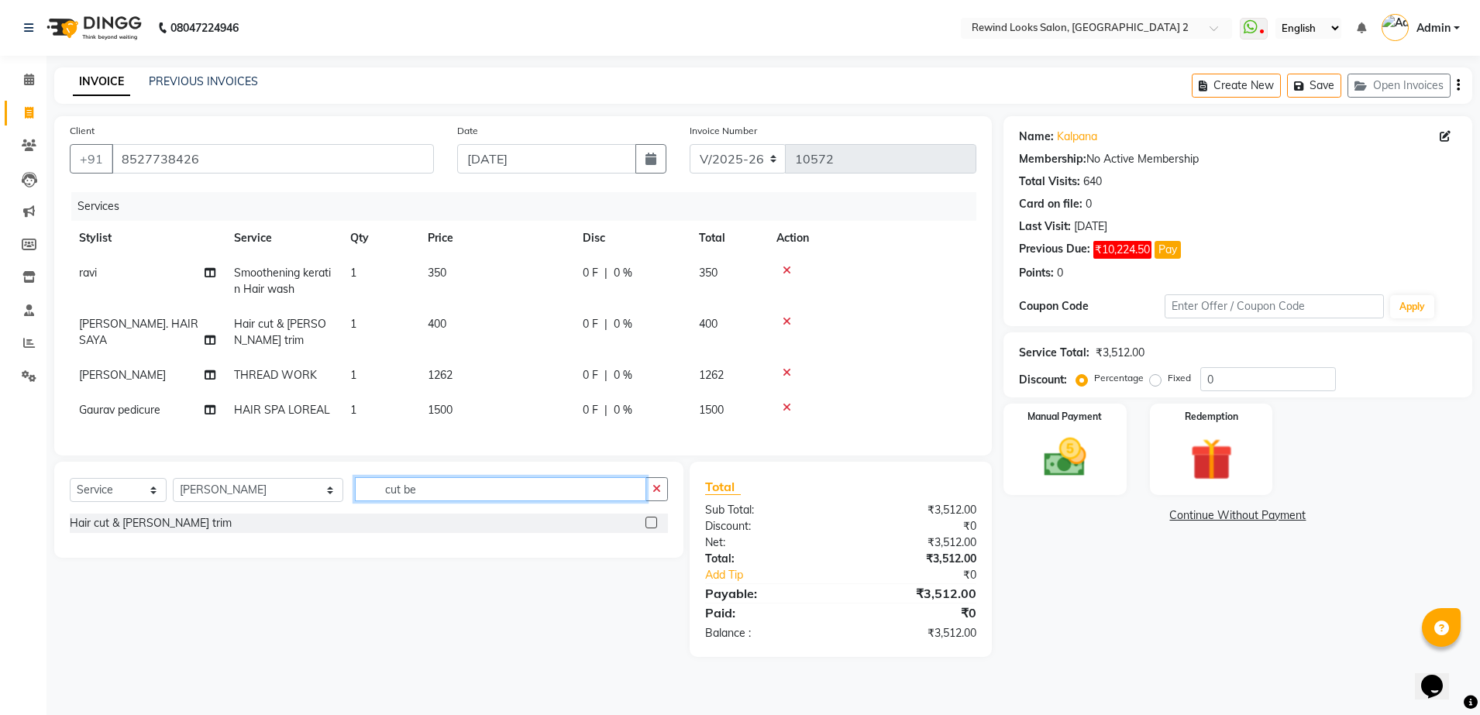
type input "cut be"
click at [655, 528] on label at bounding box center [651, 523] width 12 height 12
click at [655, 528] on input "checkbox" at bounding box center [650, 523] width 10 height 10
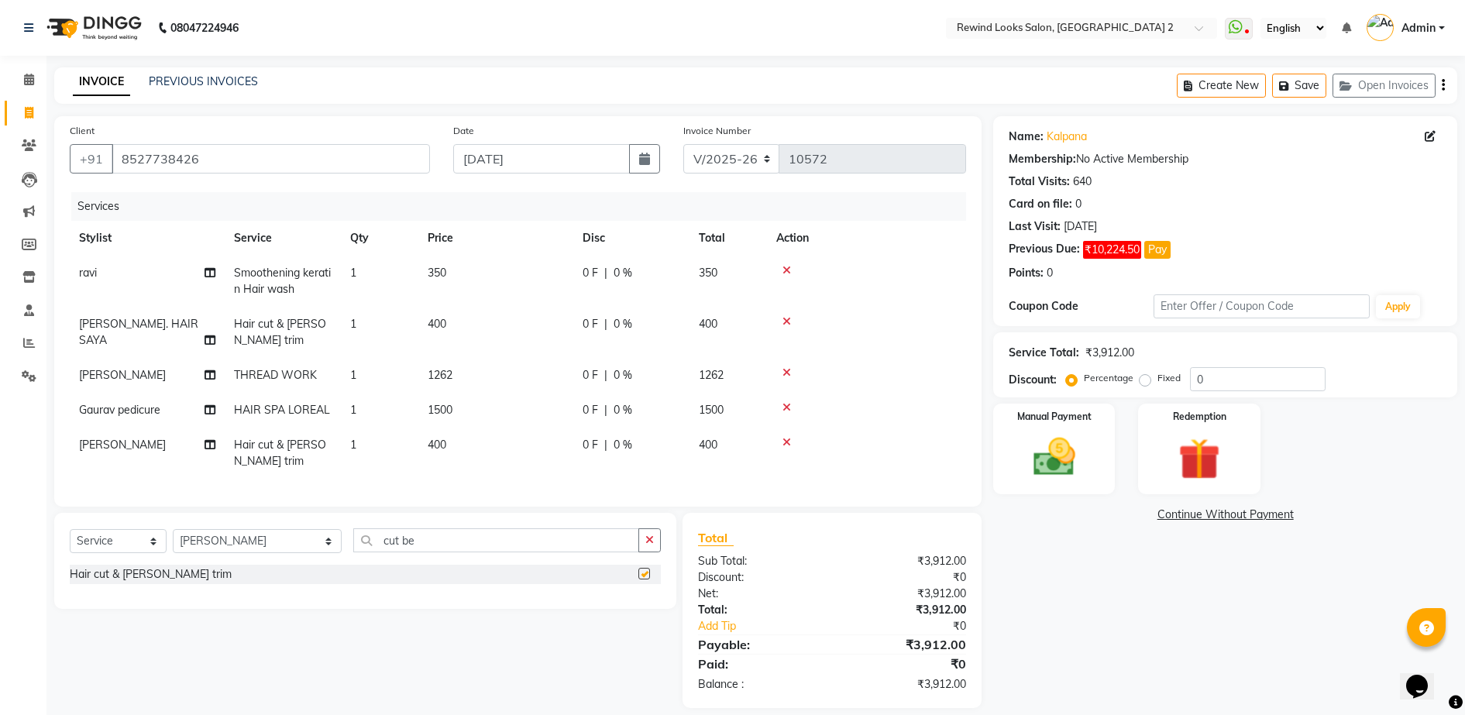
checkbox input "false"
click at [547, 446] on td "400" at bounding box center [495, 453] width 155 height 51
select select "74475"
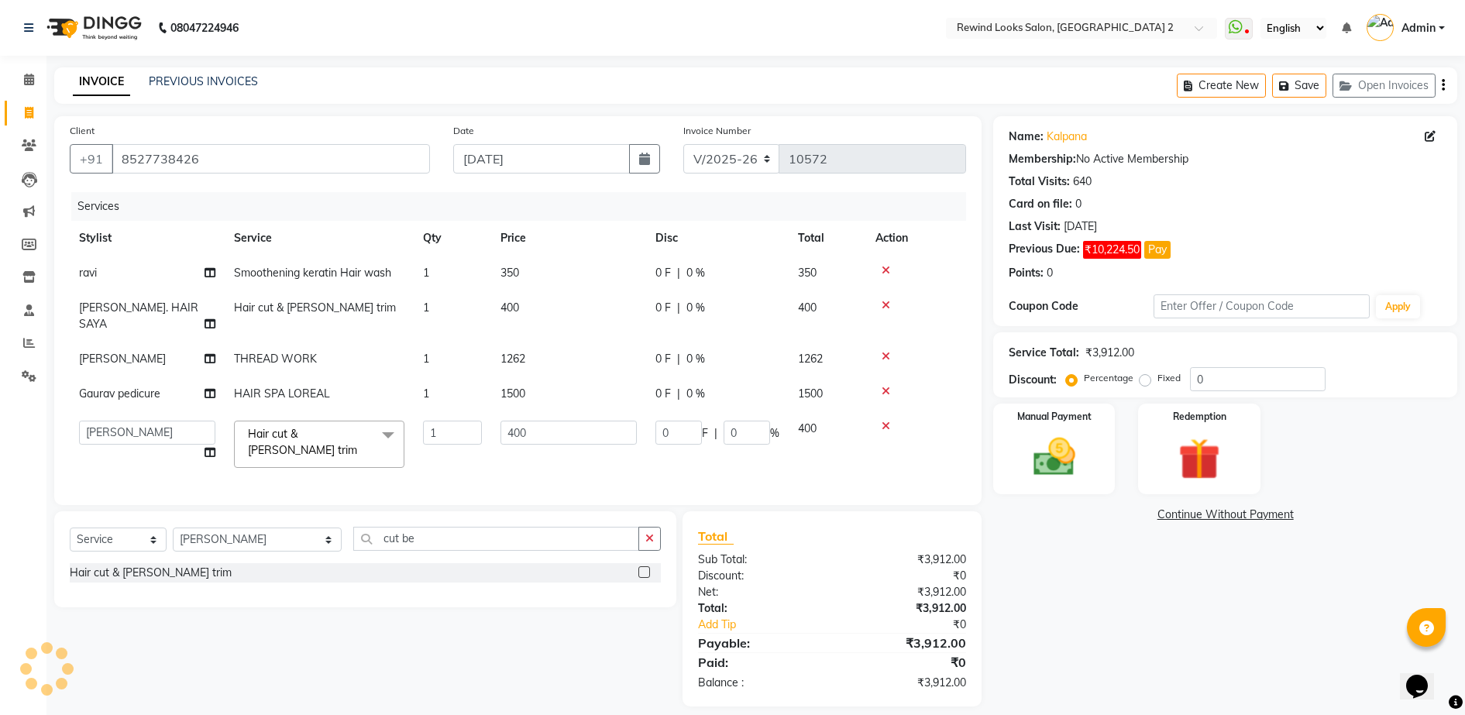
click at [547, 446] on td "400" at bounding box center [568, 444] width 155 height 66
click at [563, 421] on input "400" at bounding box center [569, 433] width 136 height 24
type input "4"
type input "500"
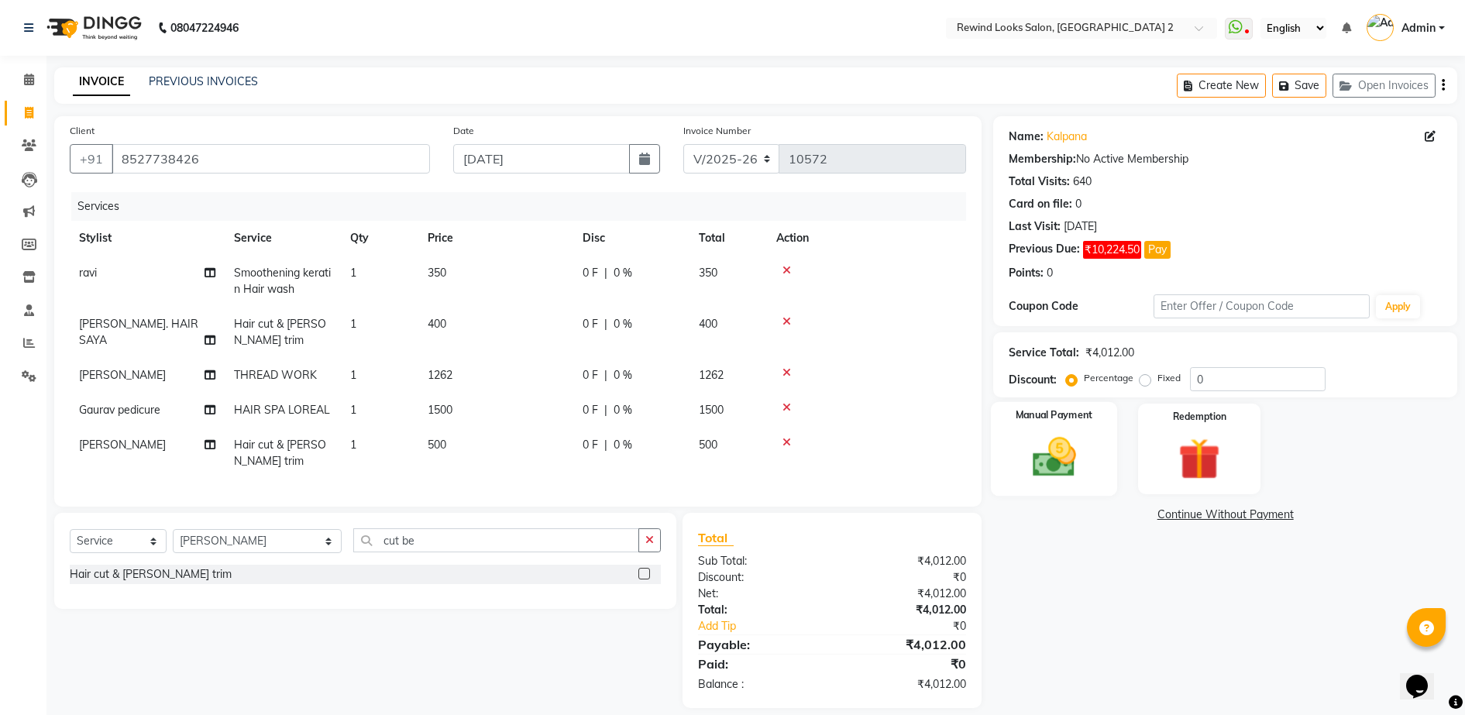
click at [1045, 439] on img at bounding box center [1054, 457] width 71 height 50
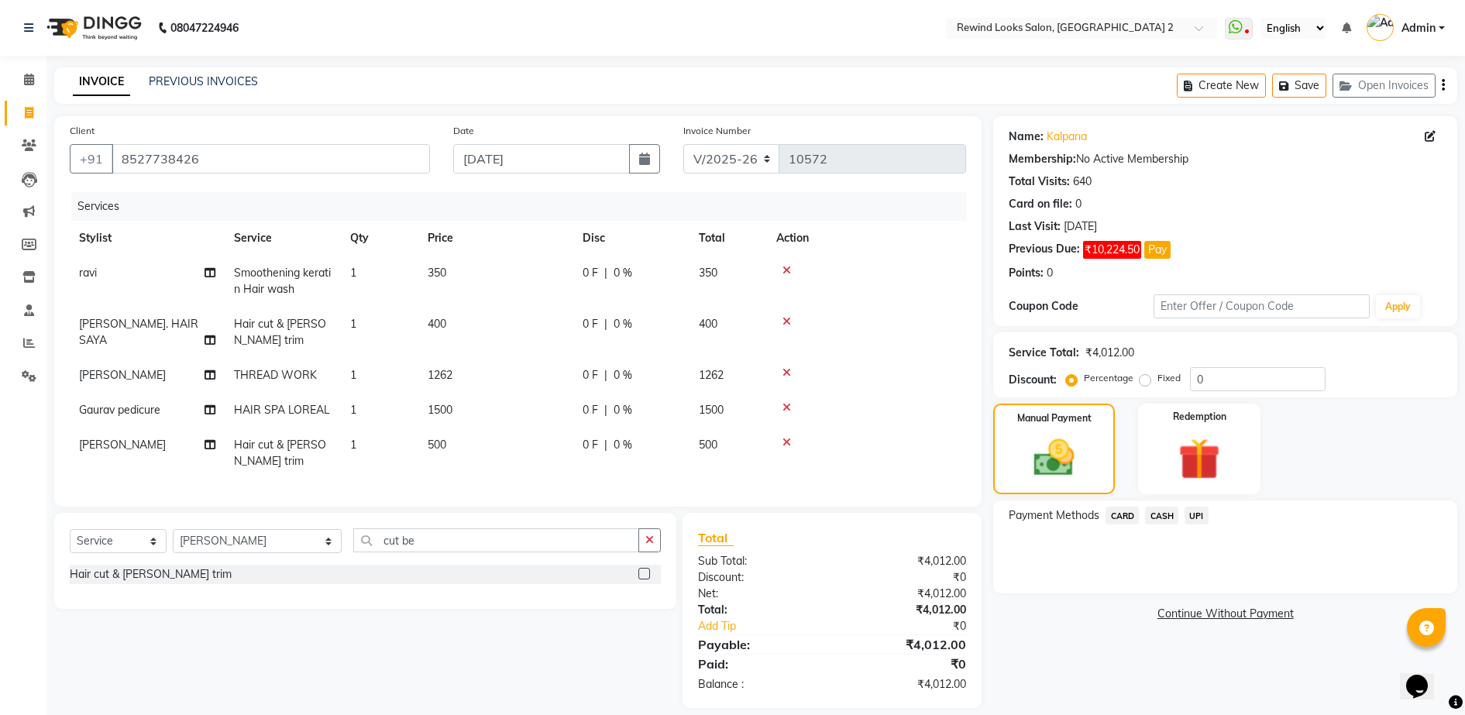
click at [1192, 516] on span "UPI" at bounding box center [1197, 516] width 24 height 18
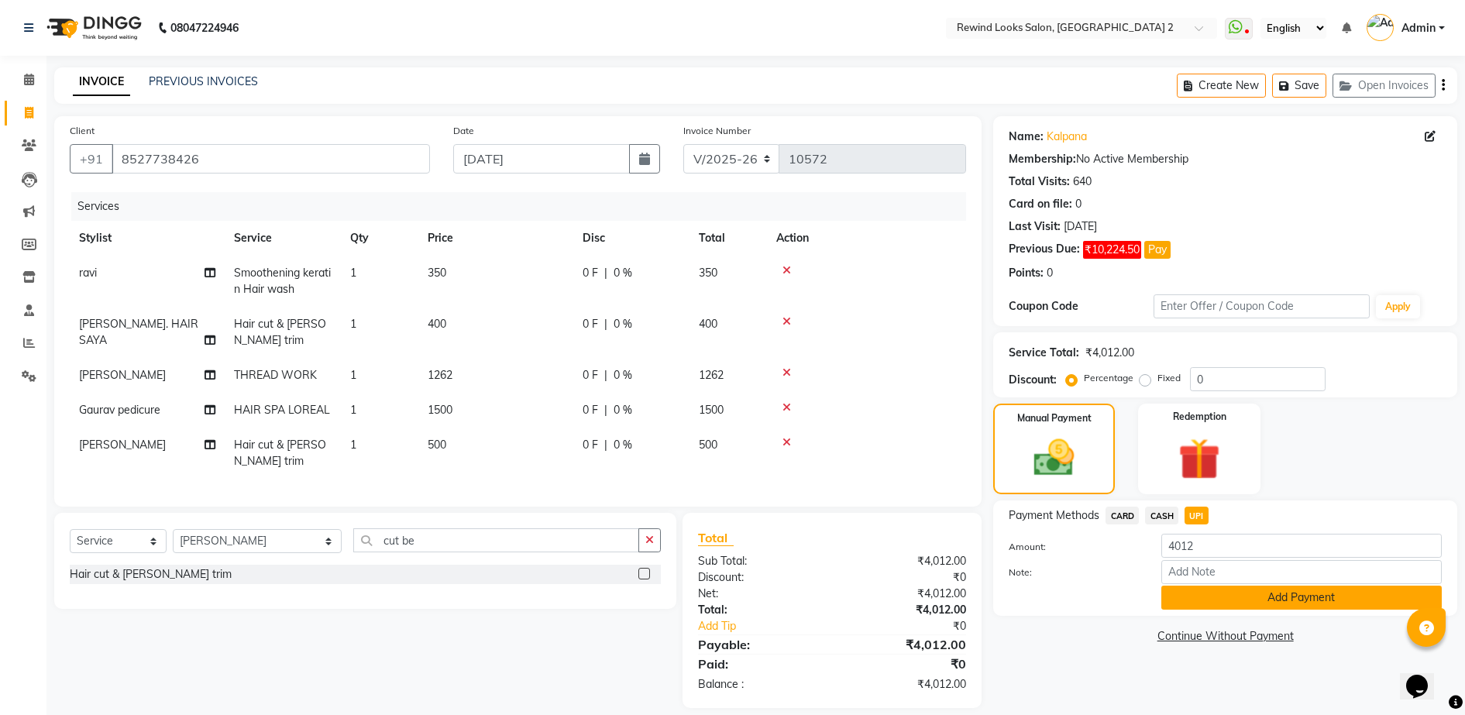
click at [1205, 590] on button "Add Payment" at bounding box center [1302, 598] width 281 height 24
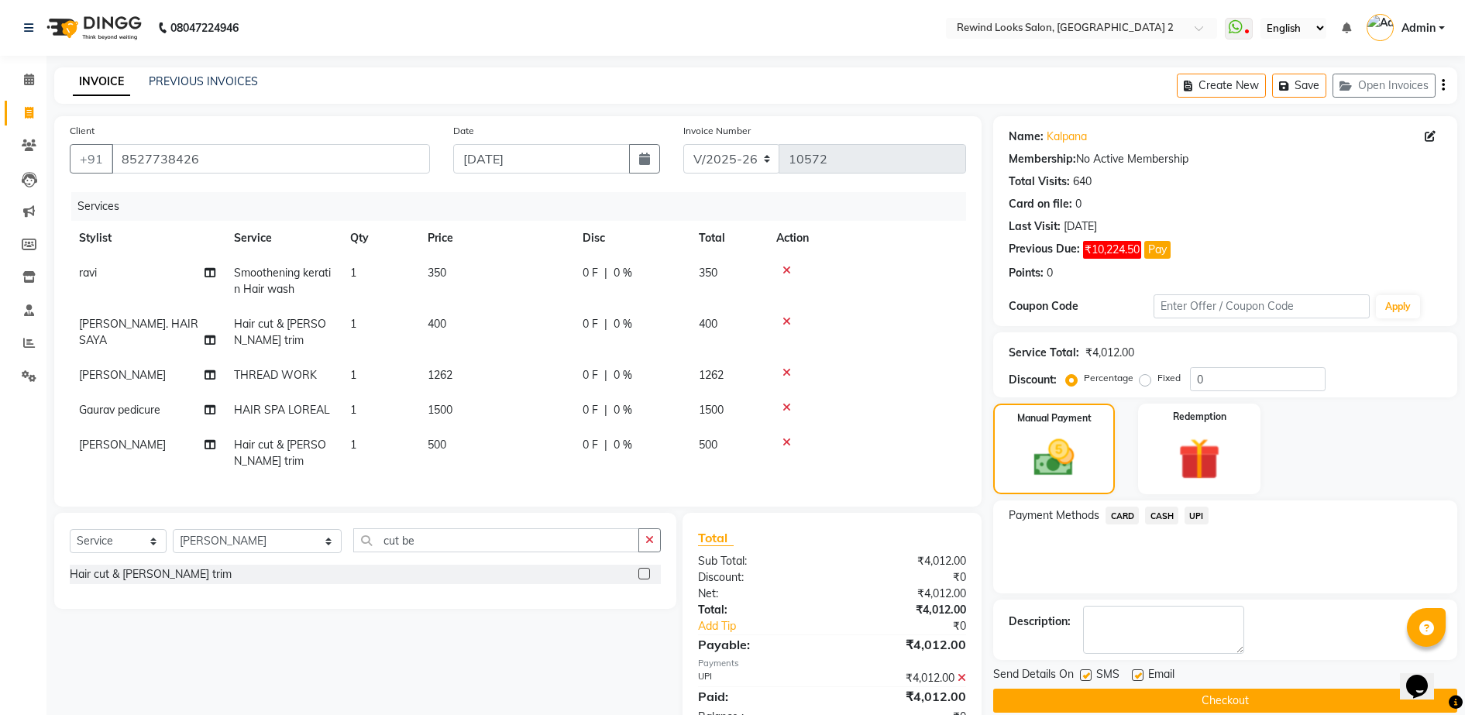
click at [1217, 692] on button "Checkout" at bounding box center [1225, 701] width 464 height 24
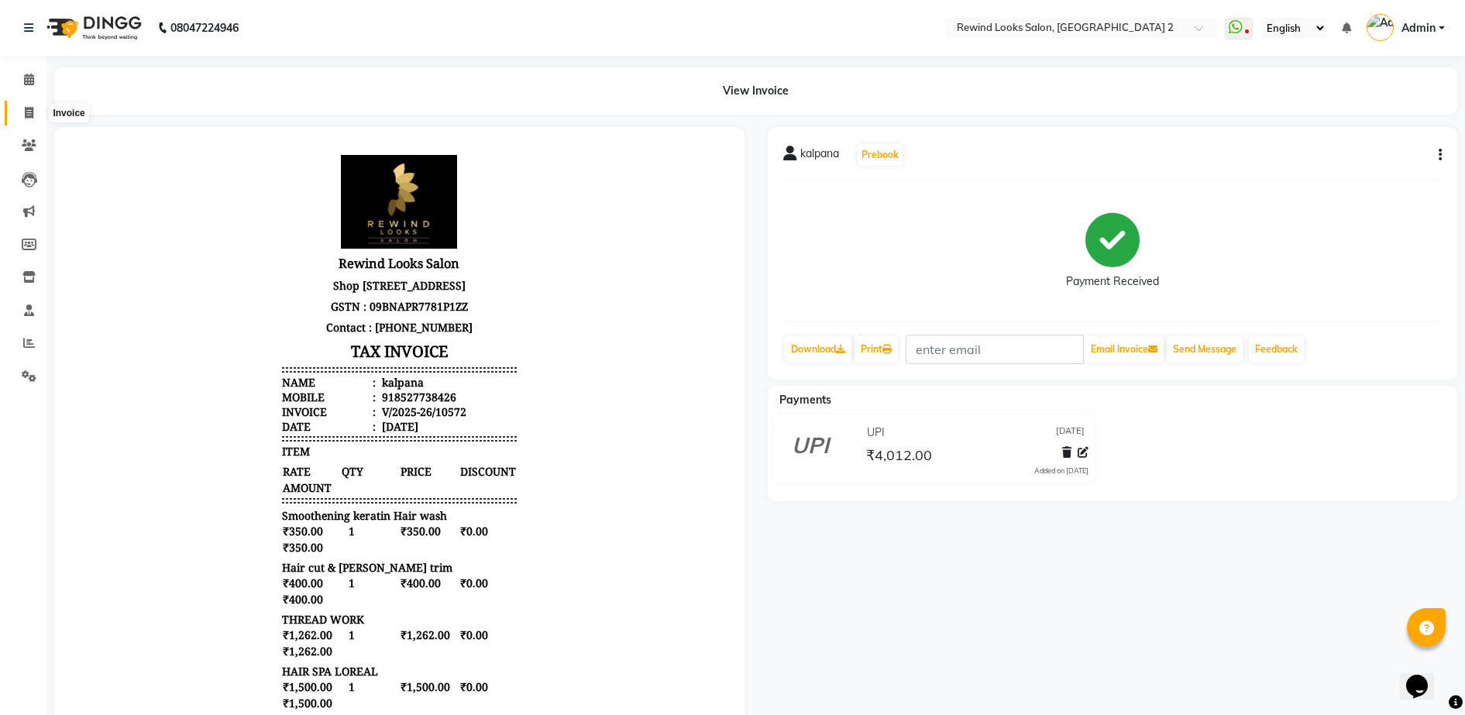
click at [27, 108] on icon at bounding box center [29, 113] width 9 height 12
select select "4640"
select select "service"
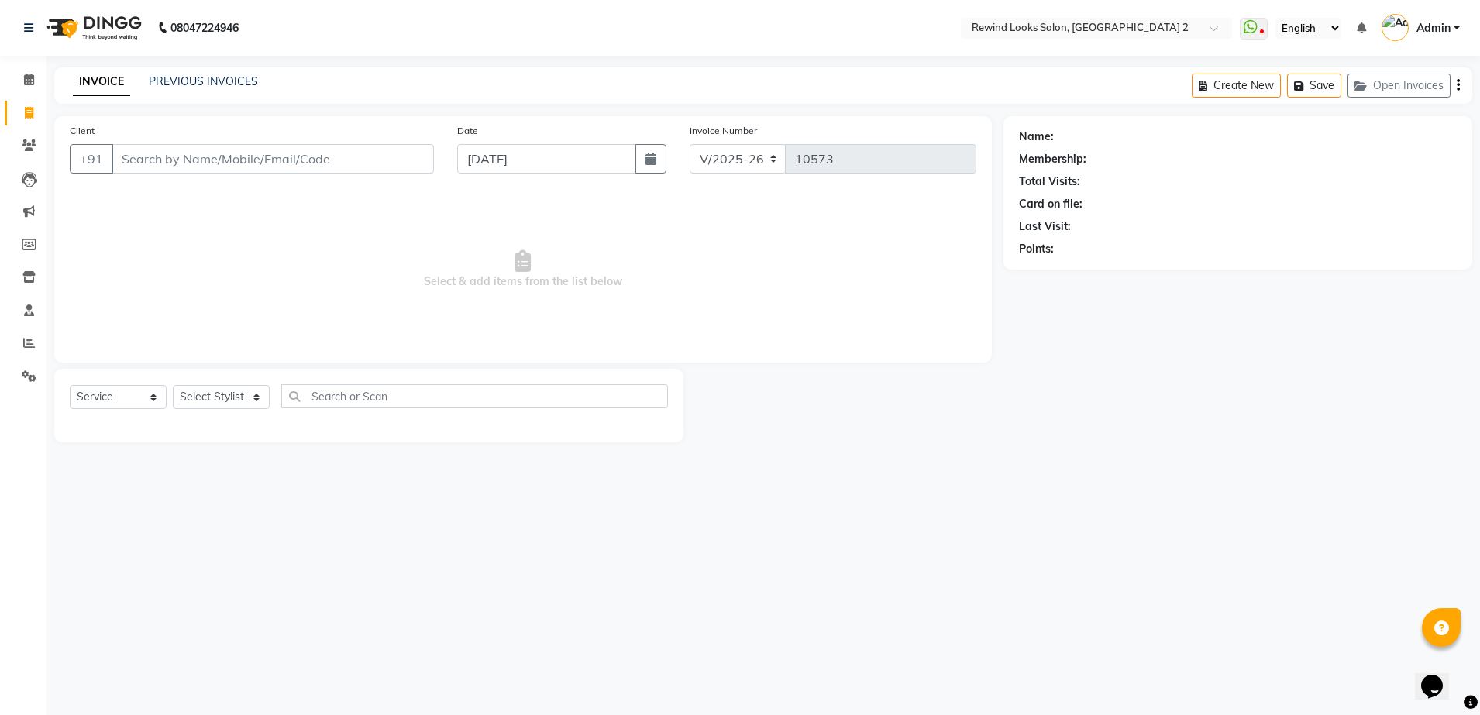
select select "27076"
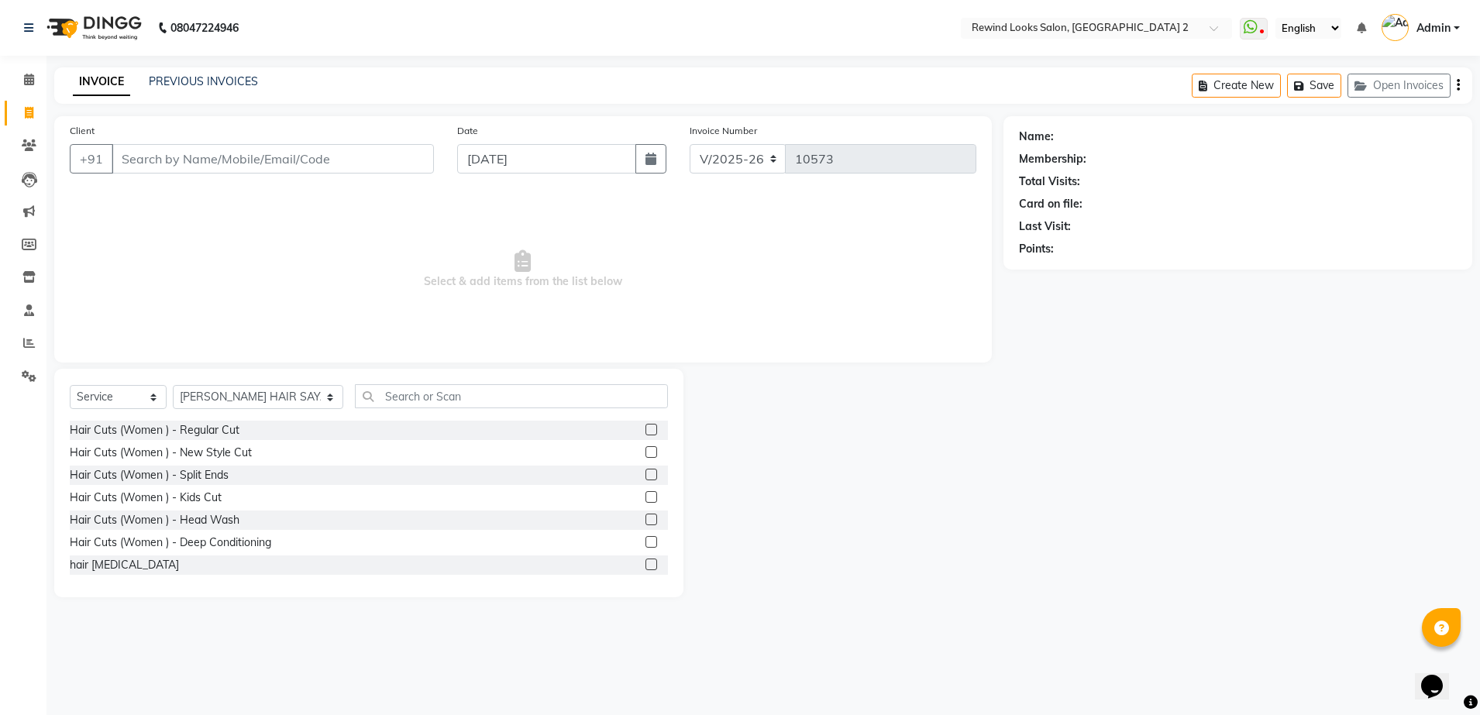
click at [304, 162] on input "Client" at bounding box center [273, 158] width 322 height 29
click at [332, 159] on input "Client" at bounding box center [273, 158] width 322 height 29
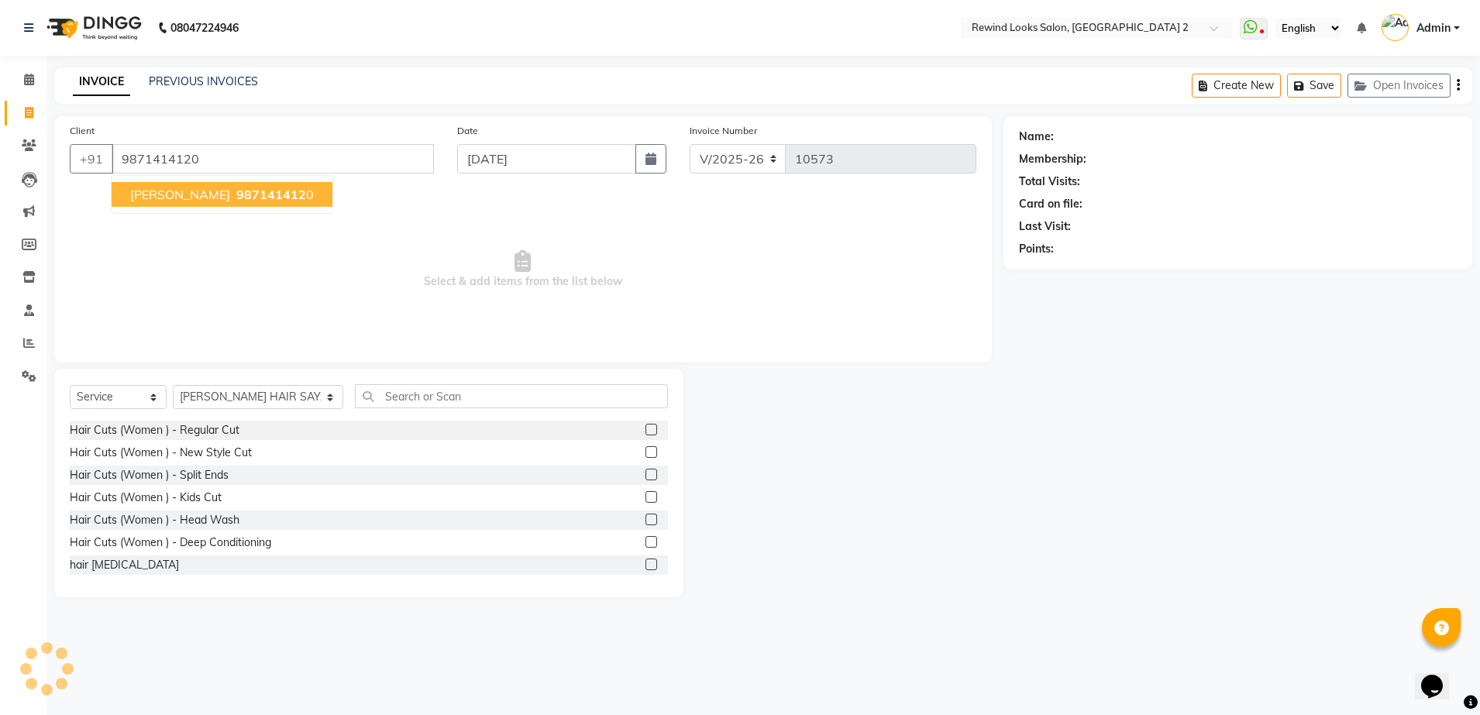
type input "9871414120"
click at [241, 191] on span "987141412" at bounding box center [271, 194] width 70 height 15
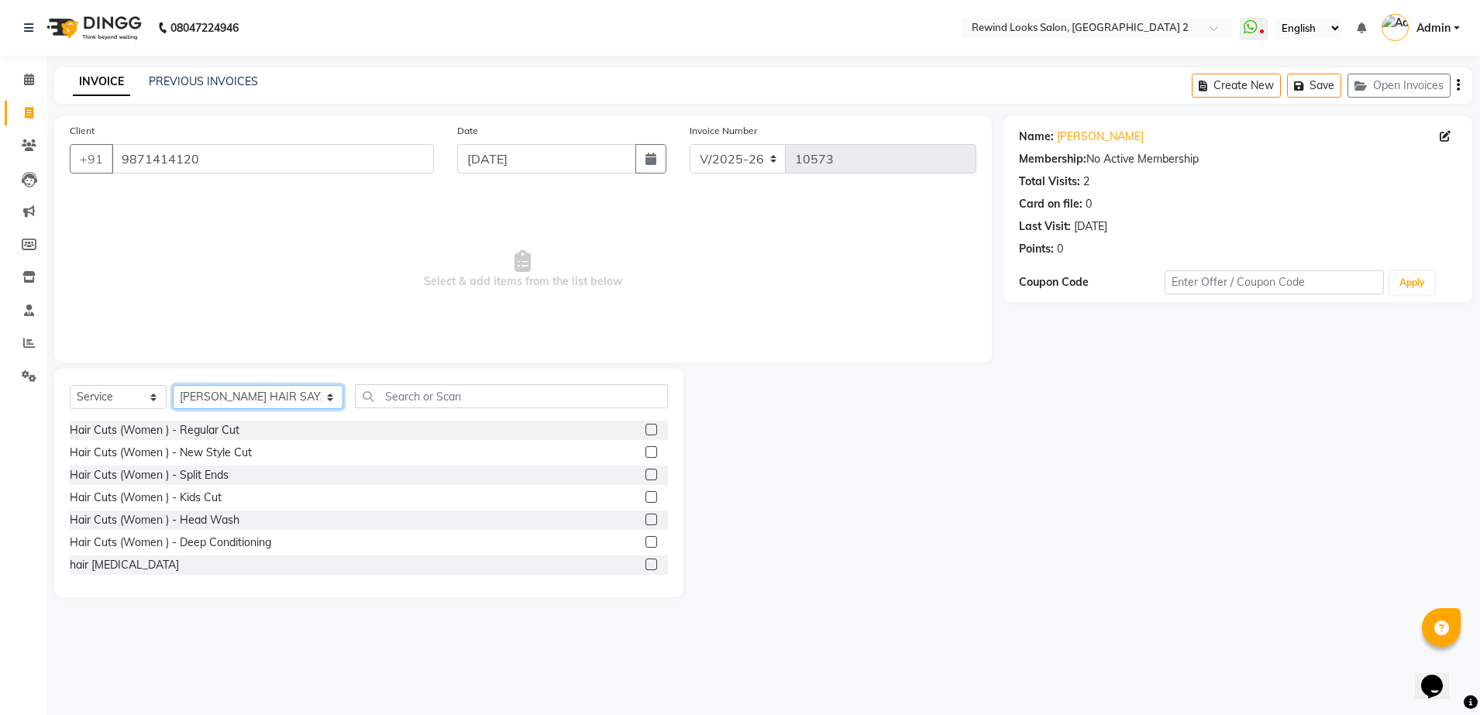
click at [228, 398] on select "Select Stylist [PERSON_NAME] aayat ADMIN Alfad hair Casa Ali Hair [PERSON_NAME]…" at bounding box center [258, 397] width 170 height 24
select select "43008"
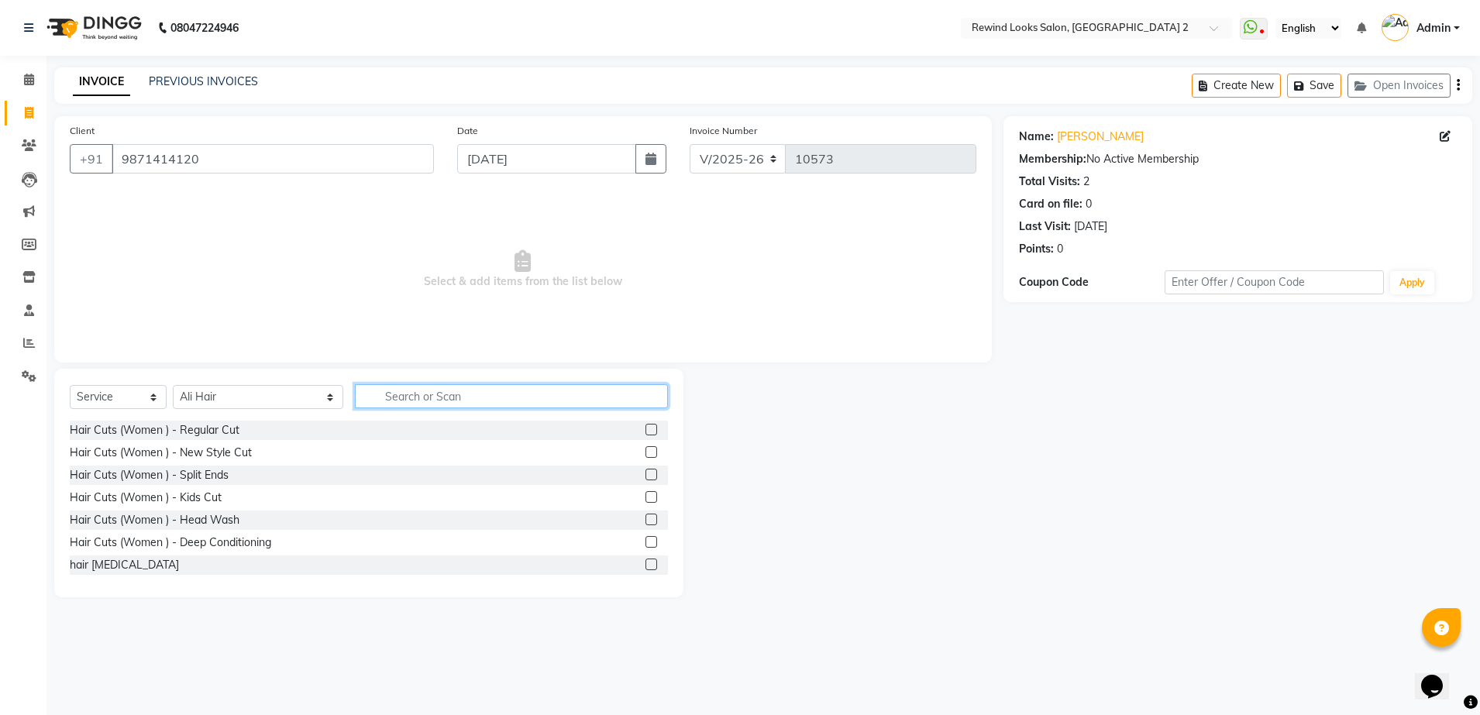
click at [379, 388] on input "text" at bounding box center [511, 396] width 313 height 24
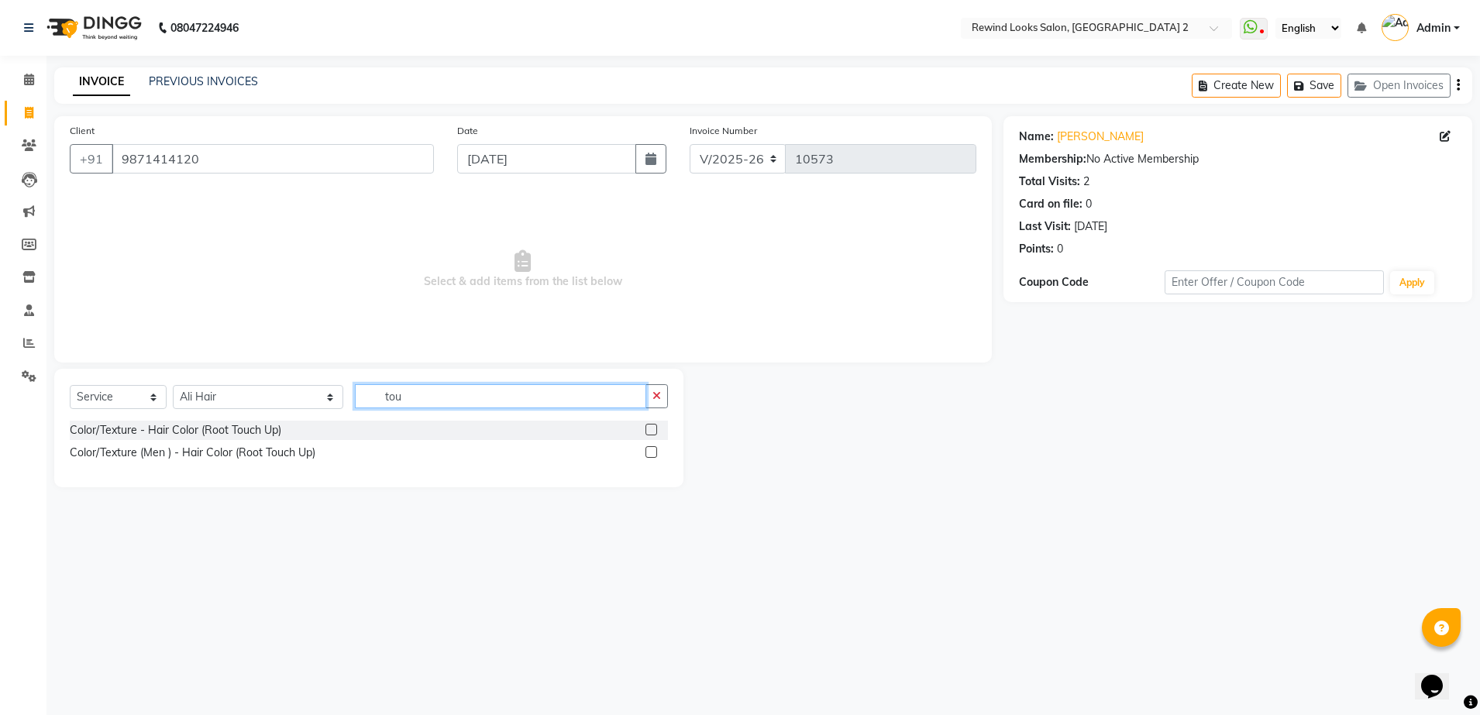
type input "tou"
click at [650, 430] on label at bounding box center [651, 430] width 12 height 12
click at [650, 430] on input "checkbox" at bounding box center [650, 430] width 10 height 10
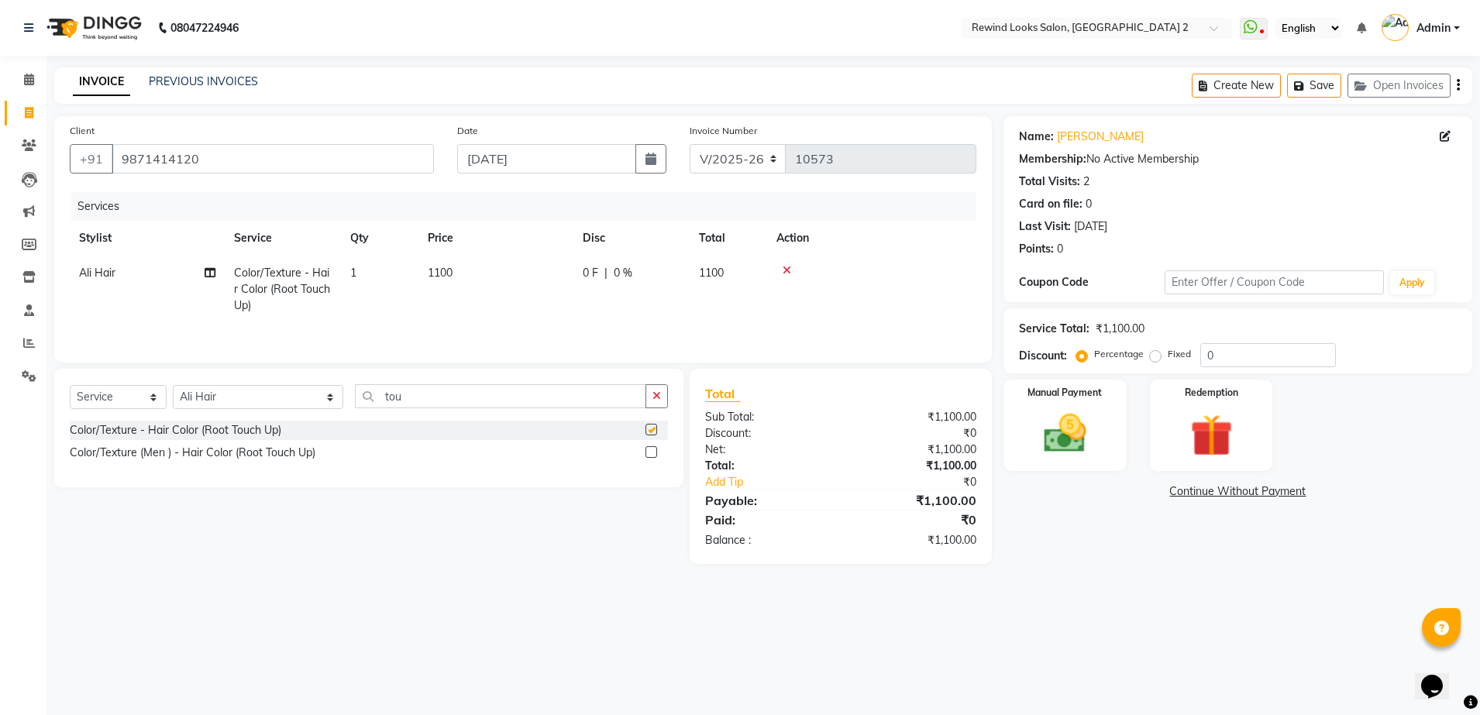
checkbox input "false"
click at [532, 281] on td "1100" at bounding box center [495, 289] width 155 height 67
select select "43008"
click at [578, 271] on input "1100" at bounding box center [569, 277] width 136 height 24
type input "1"
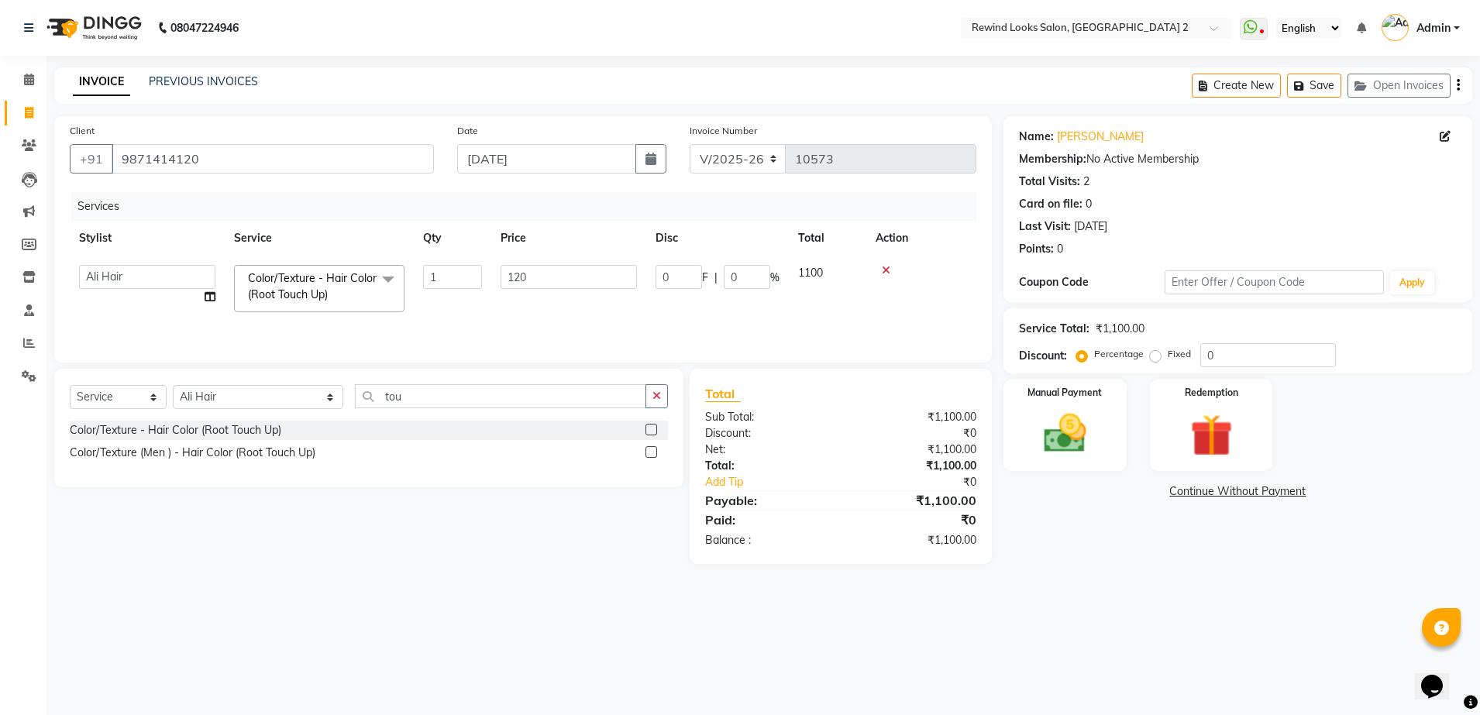
type input "1200"
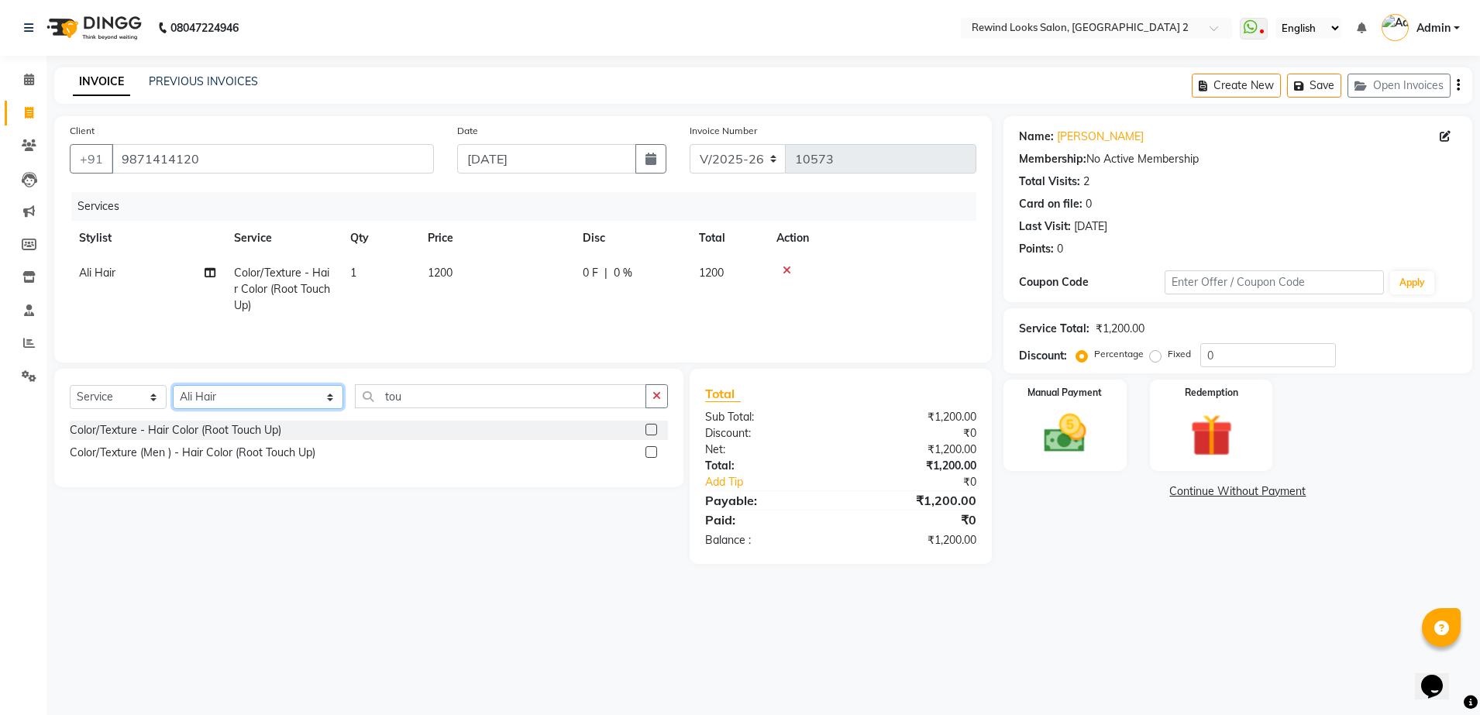
click at [208, 394] on select "Select Stylist [PERSON_NAME] aayat ADMIN Alfad hair Casa Ali Hair [PERSON_NAME]…" at bounding box center [258, 397] width 170 height 24
select select "58106"
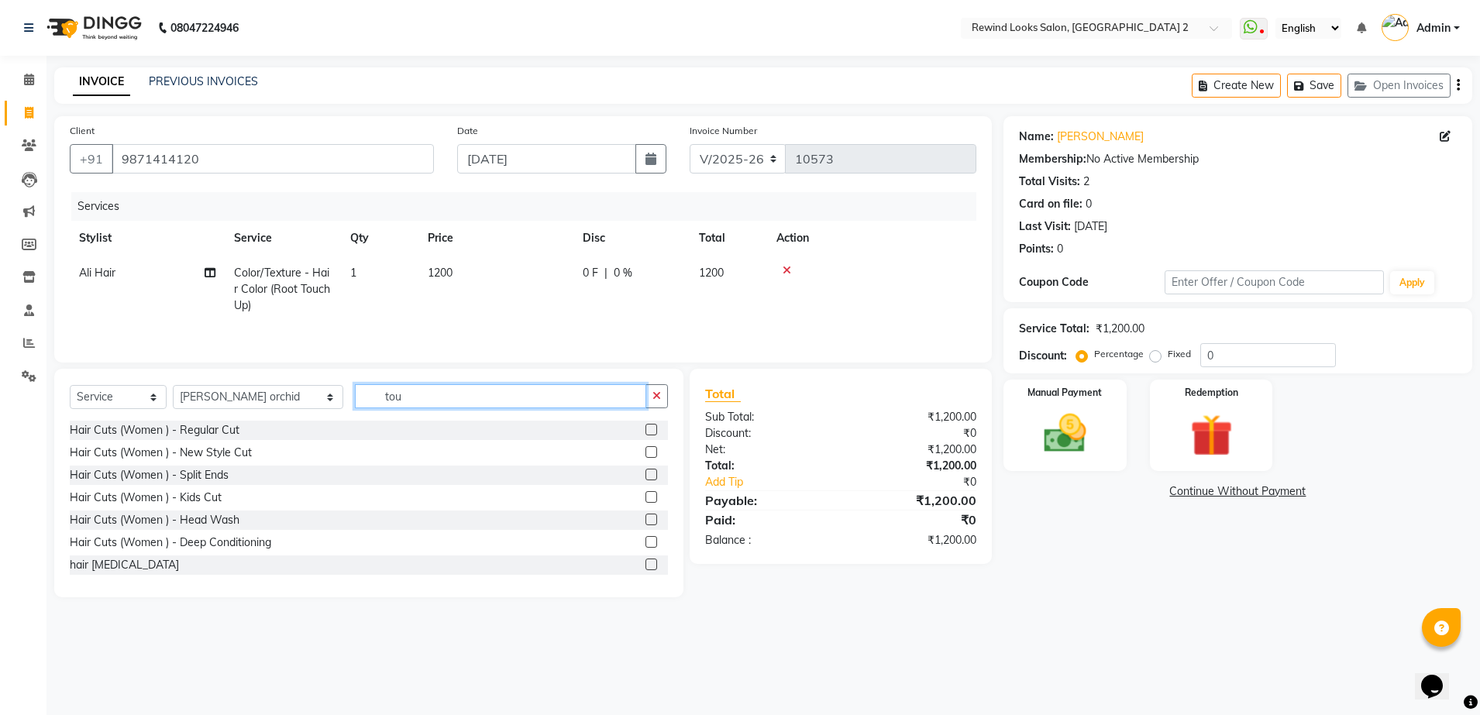
click at [380, 403] on input "tou" at bounding box center [500, 396] width 291 height 24
type input "cle"
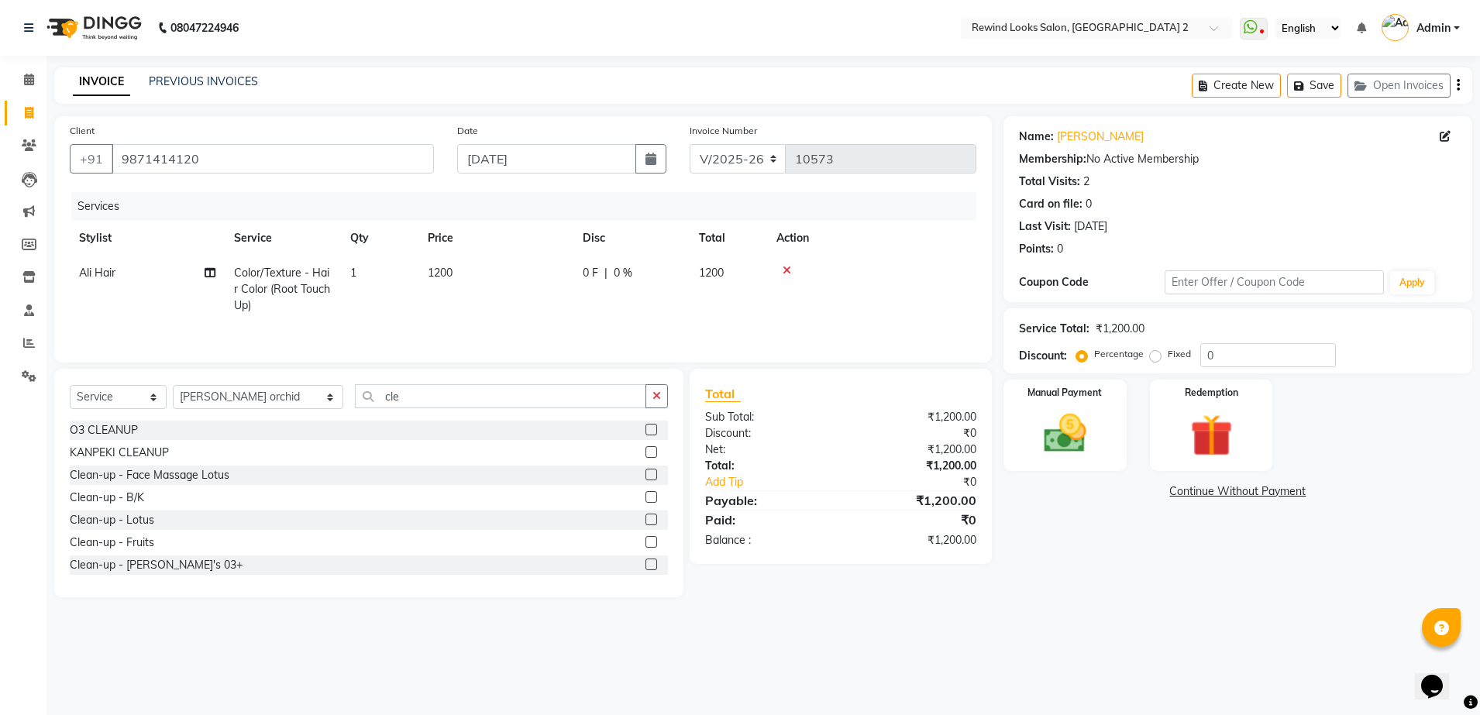
click at [645, 435] on label at bounding box center [651, 430] width 12 height 12
click at [645, 435] on input "checkbox" at bounding box center [650, 430] width 10 height 10
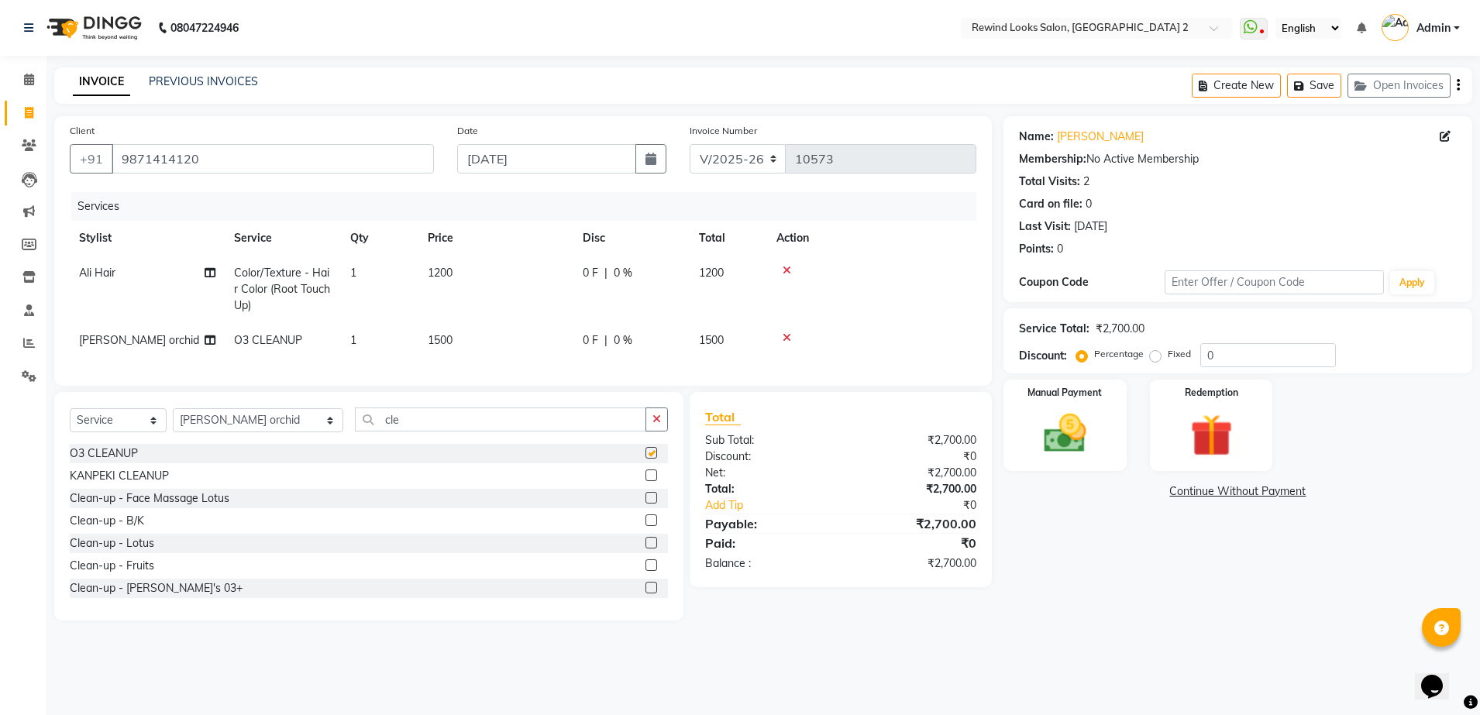
checkbox input "false"
click at [366, 333] on td "1" at bounding box center [379, 340] width 77 height 35
select select "58106"
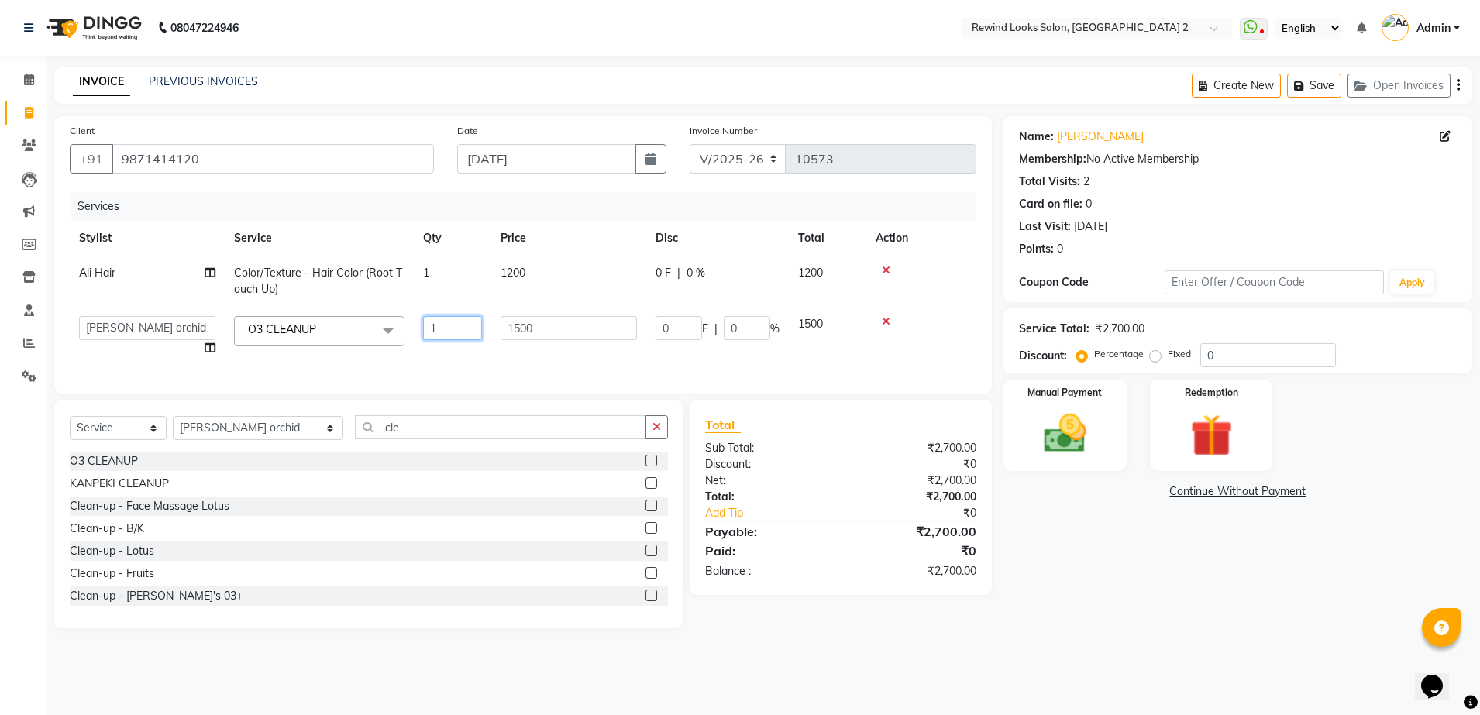
click at [451, 332] on input "1" at bounding box center [452, 328] width 59 height 24
type input "2"
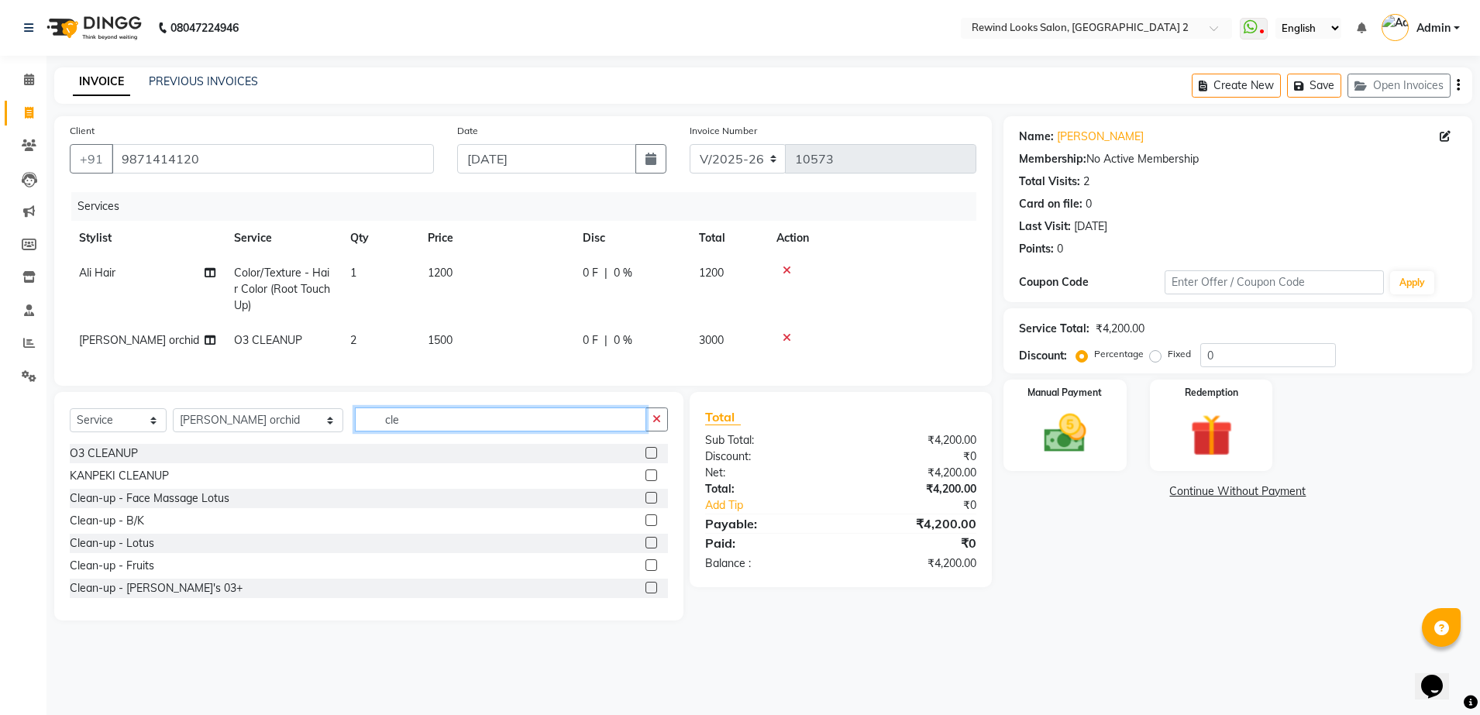
click at [355, 432] on input "cle" at bounding box center [500, 420] width 291 height 24
type input "c"
type input "d ta"
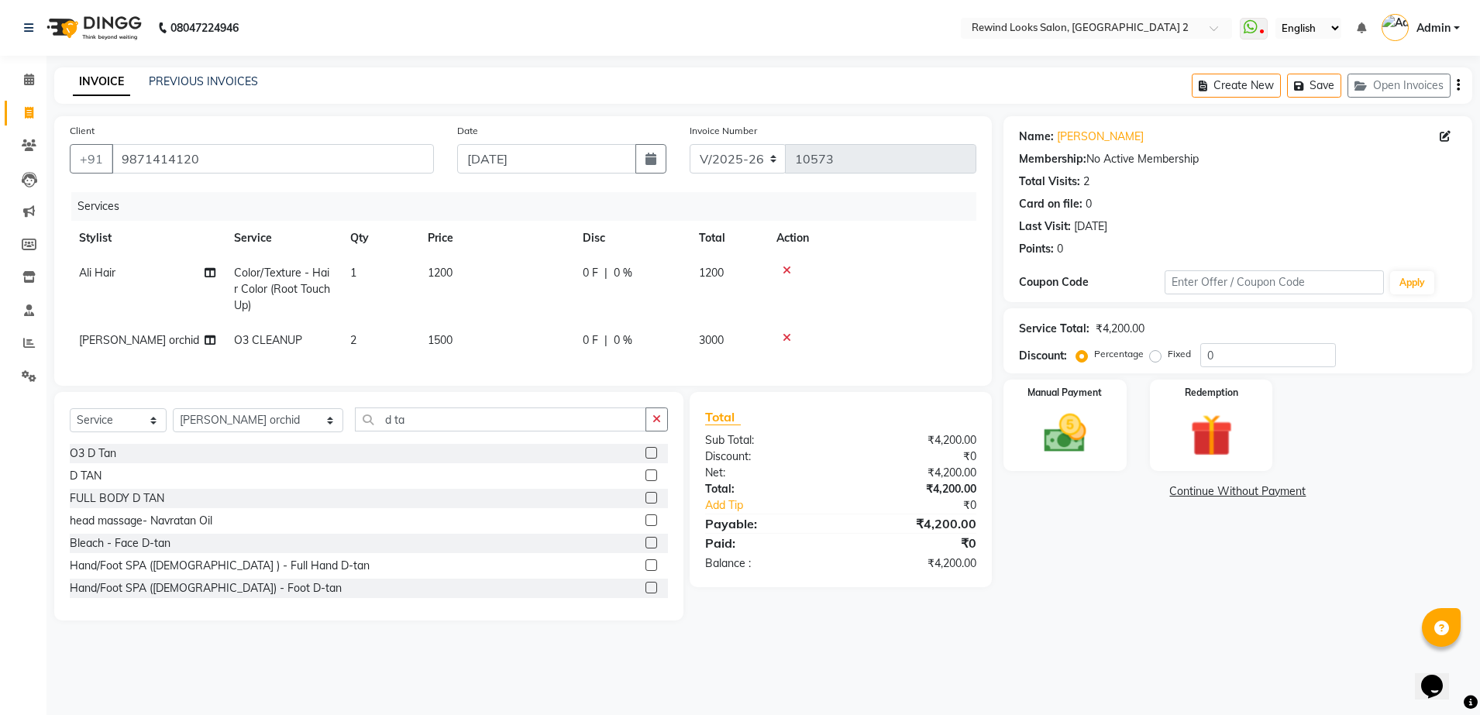
click at [645, 481] on label at bounding box center [651, 476] width 12 height 12
click at [645, 481] on input "checkbox" at bounding box center [650, 476] width 10 height 10
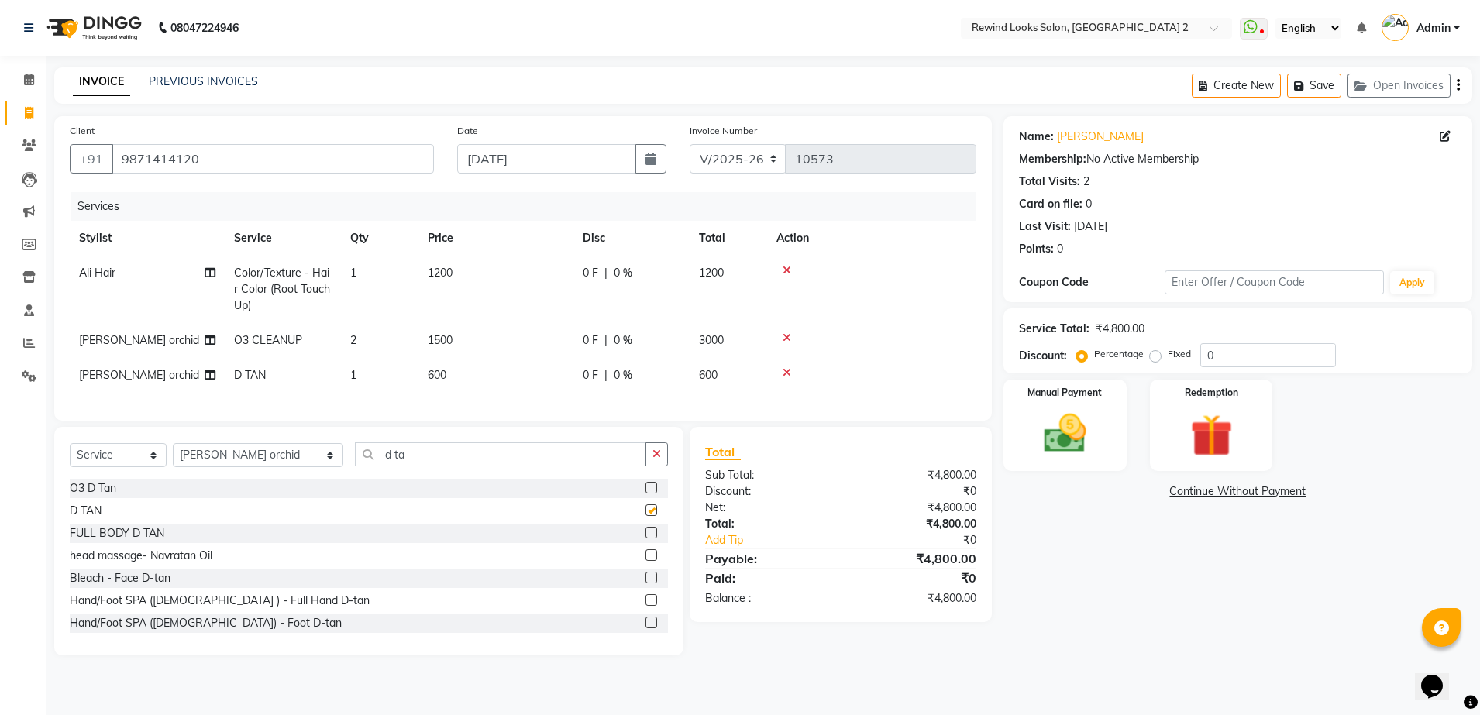
checkbox input "false"
click at [484, 377] on td "600" at bounding box center [495, 375] width 155 height 35
select select "58106"
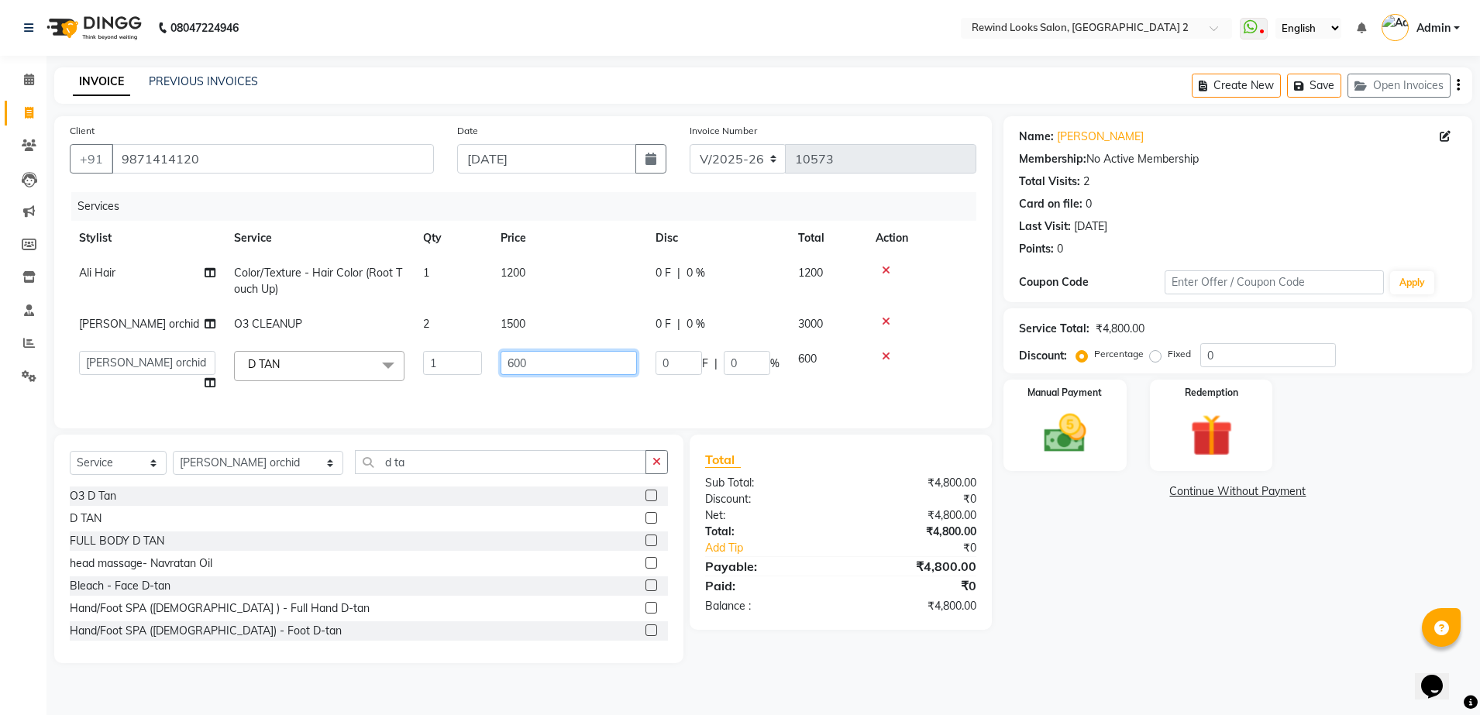
click at [548, 373] on input "600" at bounding box center [569, 363] width 136 height 24
type input "6"
type input "500"
click at [984, 445] on div "Client [PHONE_NUMBER] Date [DATE] Invoice Number V/2025 V/[PHONE_NUMBER] Servic…" at bounding box center [523, 389] width 961 height 547
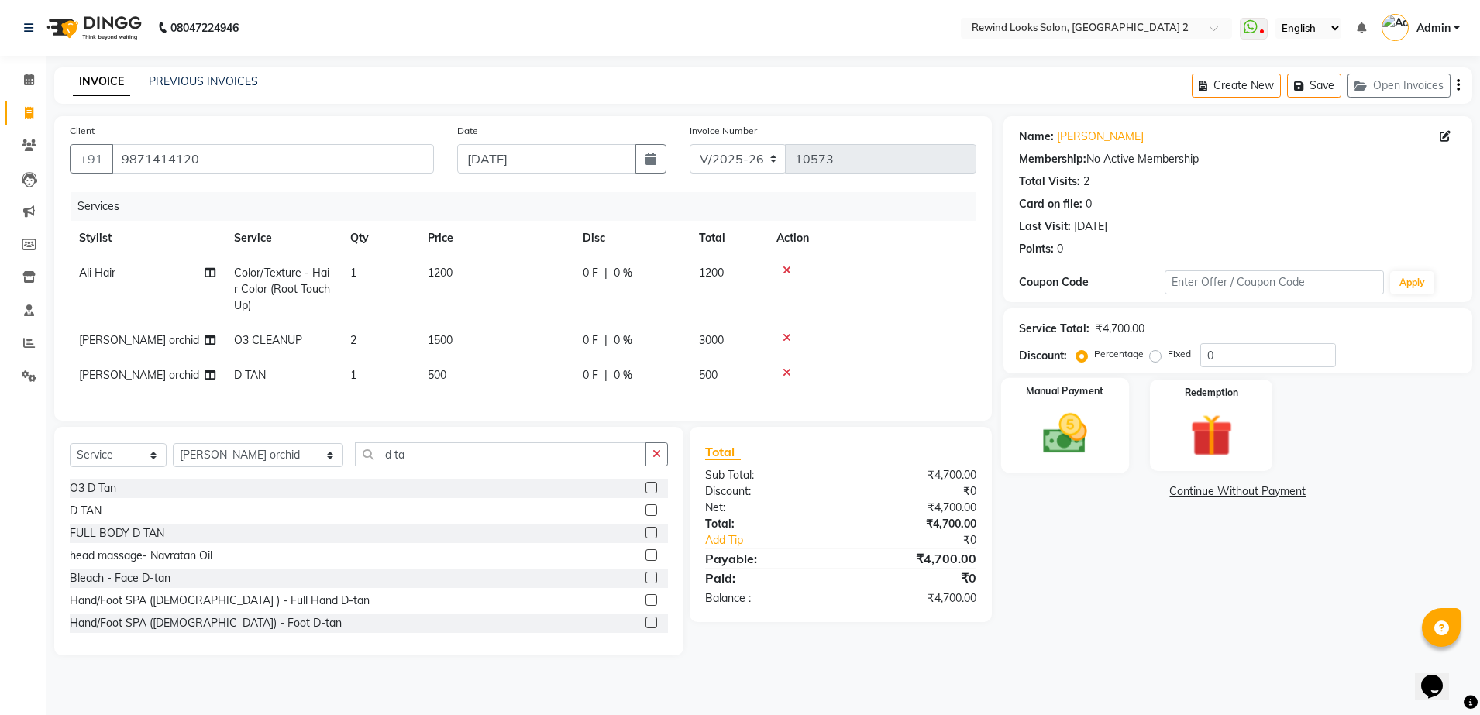
click at [1065, 446] on img at bounding box center [1065, 433] width 72 height 51
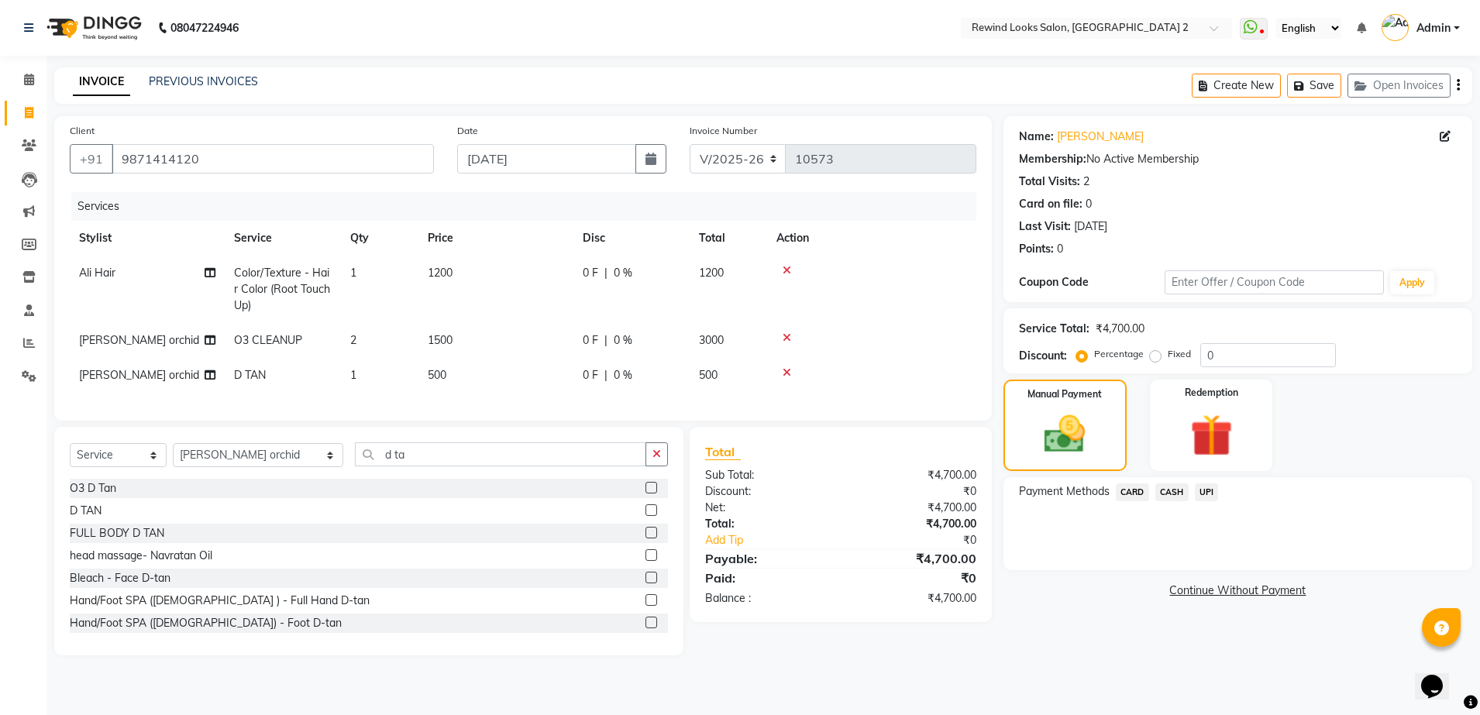
click at [1200, 494] on span "UPI" at bounding box center [1207, 493] width 24 height 18
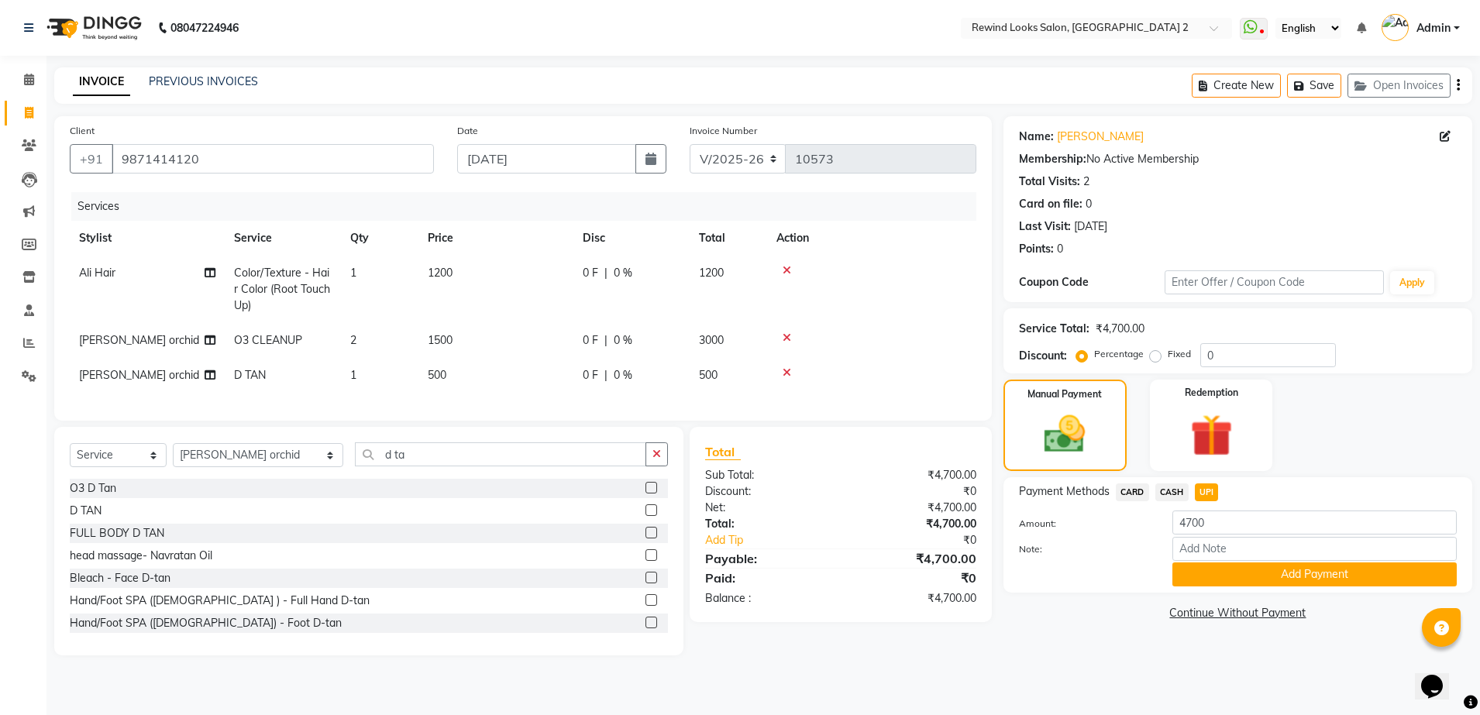
click at [1158, 494] on span "CASH" at bounding box center [1171, 493] width 33 height 18
click at [1226, 520] on input "4700" at bounding box center [1314, 523] width 284 height 24
type input "4"
type input "1"
type input "3500"
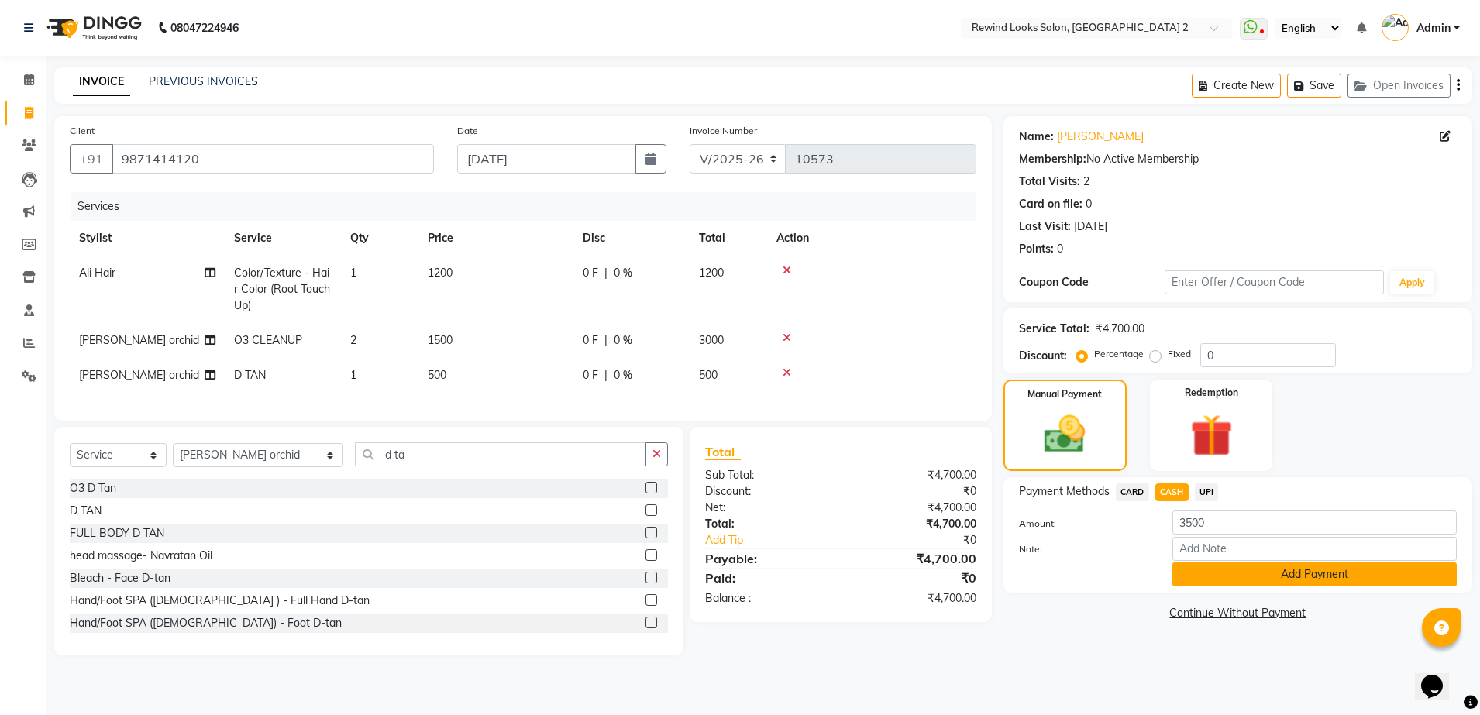
click at [1247, 572] on button "Add Payment" at bounding box center [1314, 575] width 284 height 24
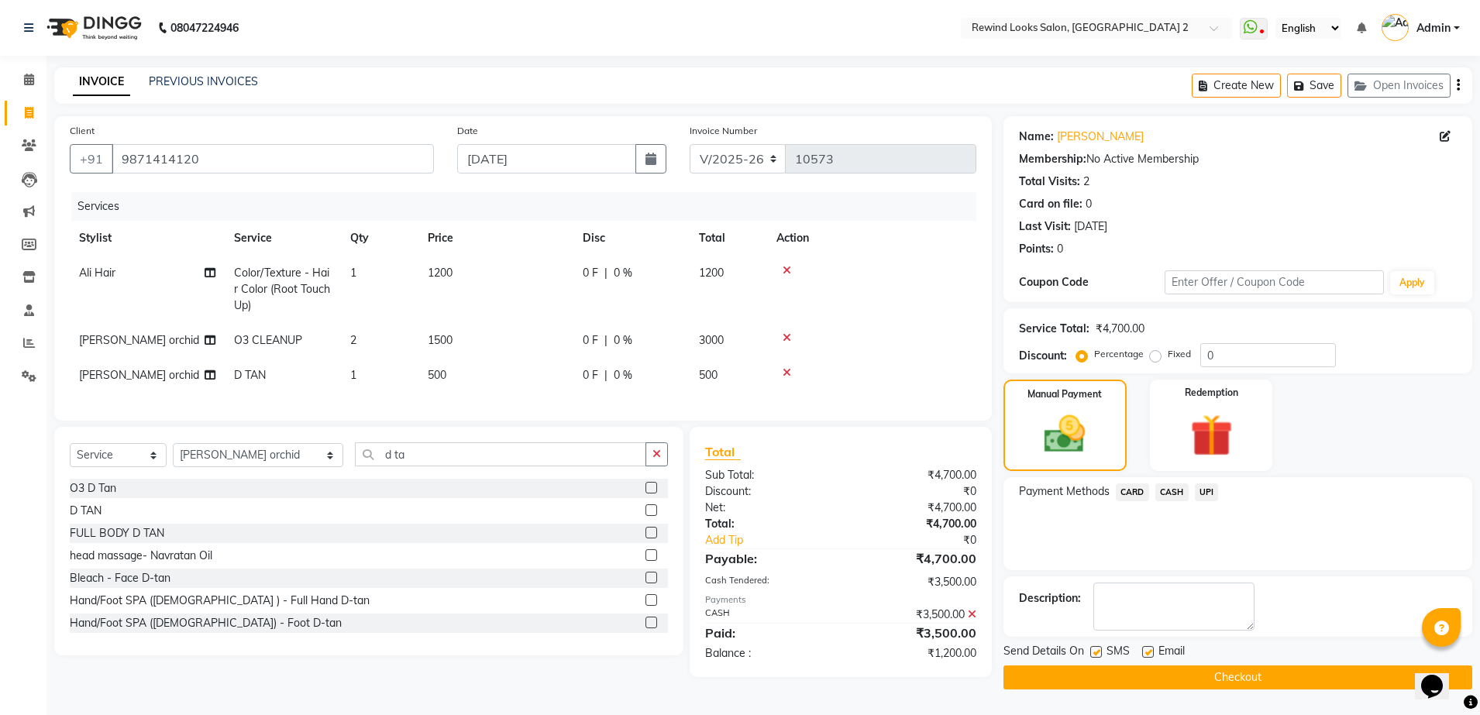
click at [1209, 491] on span "UPI" at bounding box center [1207, 493] width 24 height 18
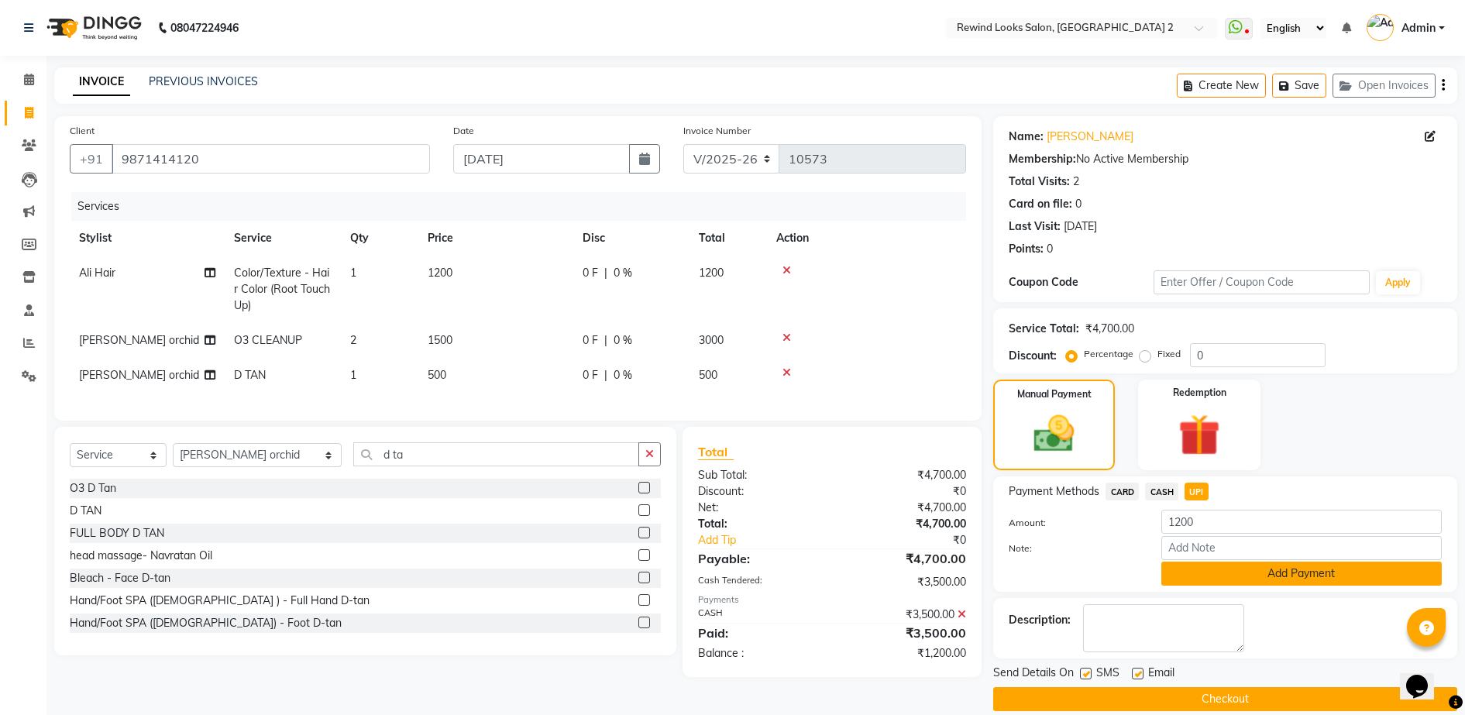
click at [1234, 571] on button "Add Payment" at bounding box center [1302, 574] width 281 height 24
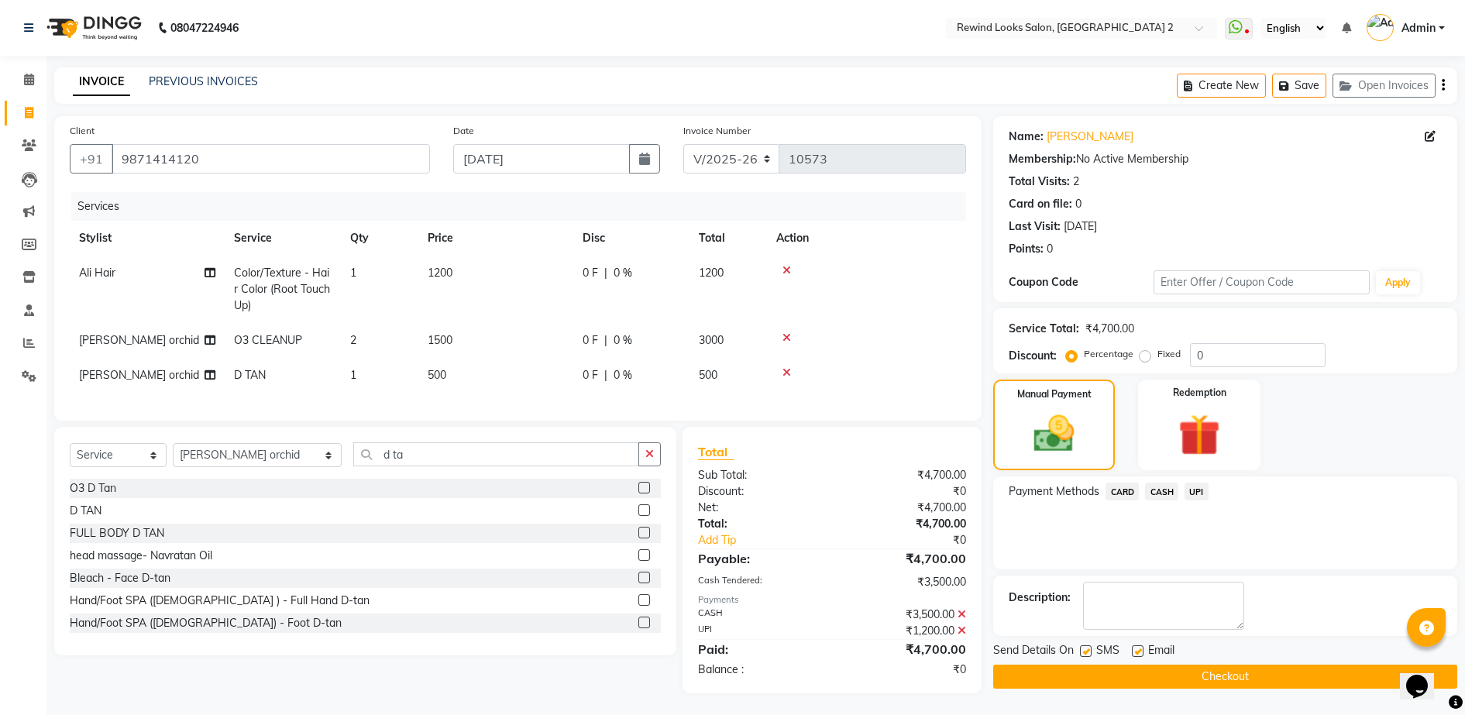
click at [1238, 675] on button "Checkout" at bounding box center [1225, 677] width 464 height 24
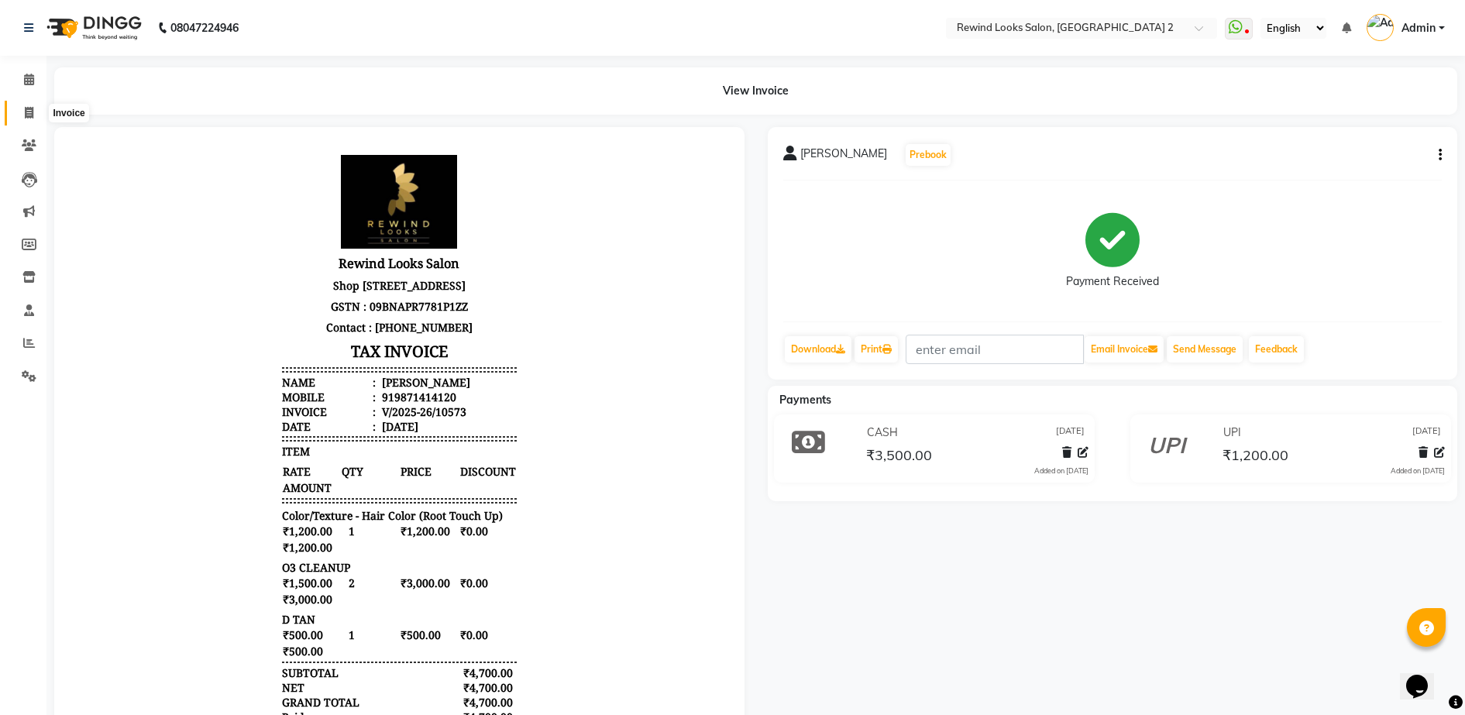
click at [29, 112] on icon at bounding box center [29, 113] width 9 height 12
select select "service"
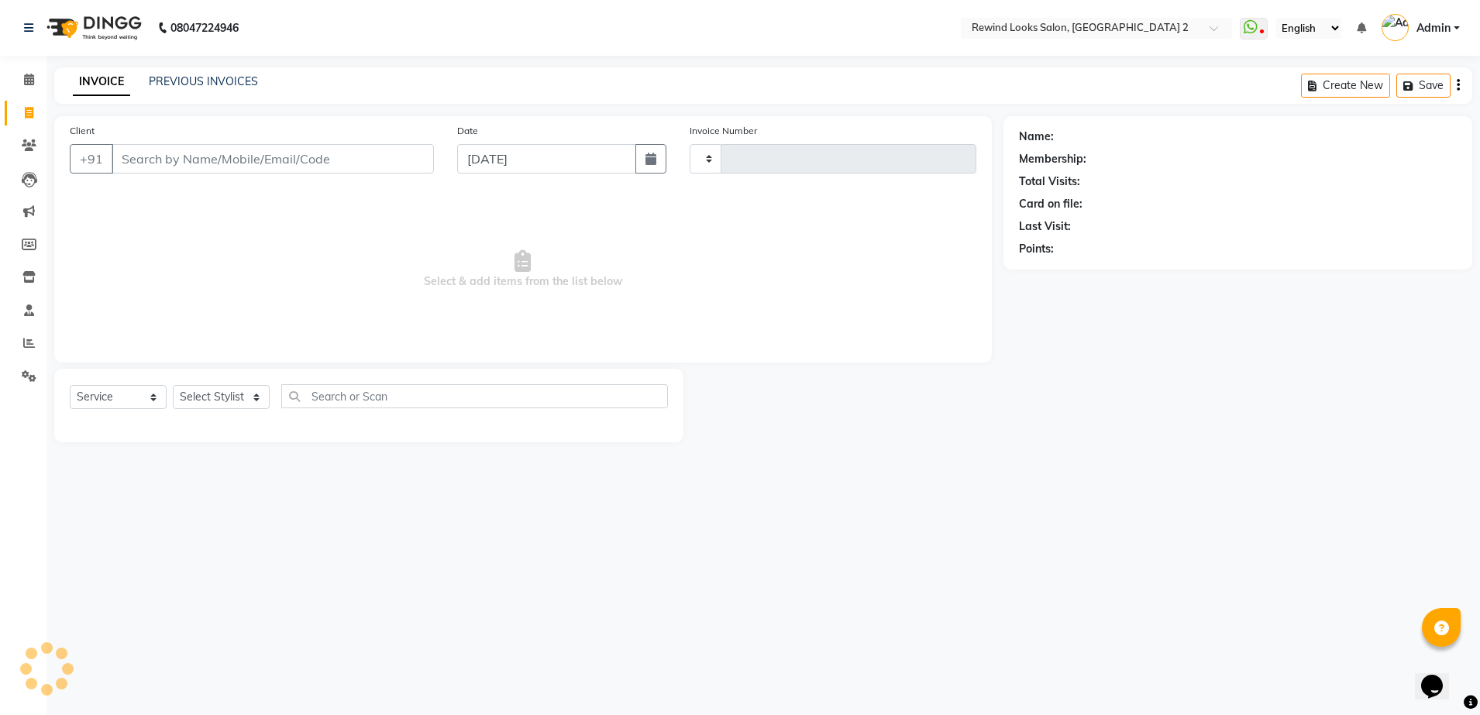
type input "10574"
select select "4640"
select select "27076"
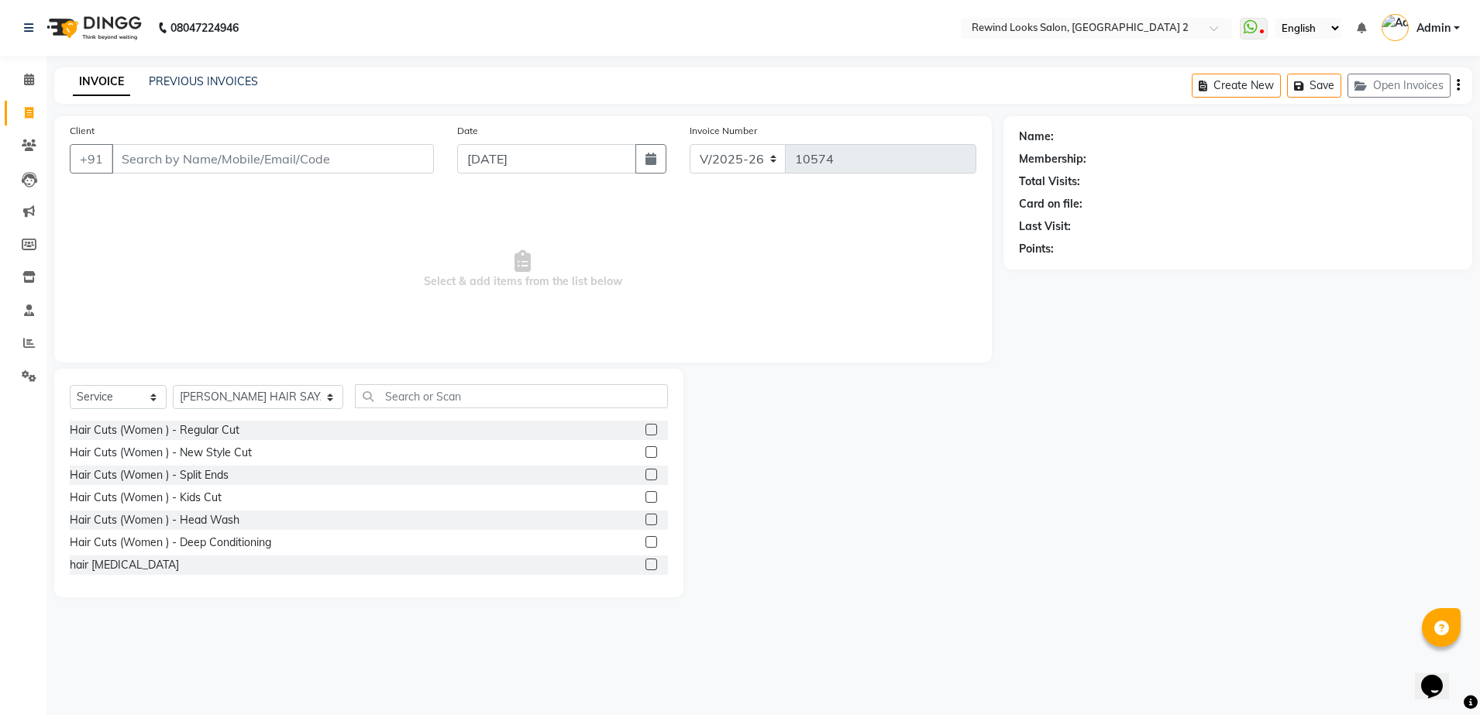
click at [380, 157] on input "Client" at bounding box center [273, 158] width 322 height 29
